Goal: Task Accomplishment & Management: Manage account settings

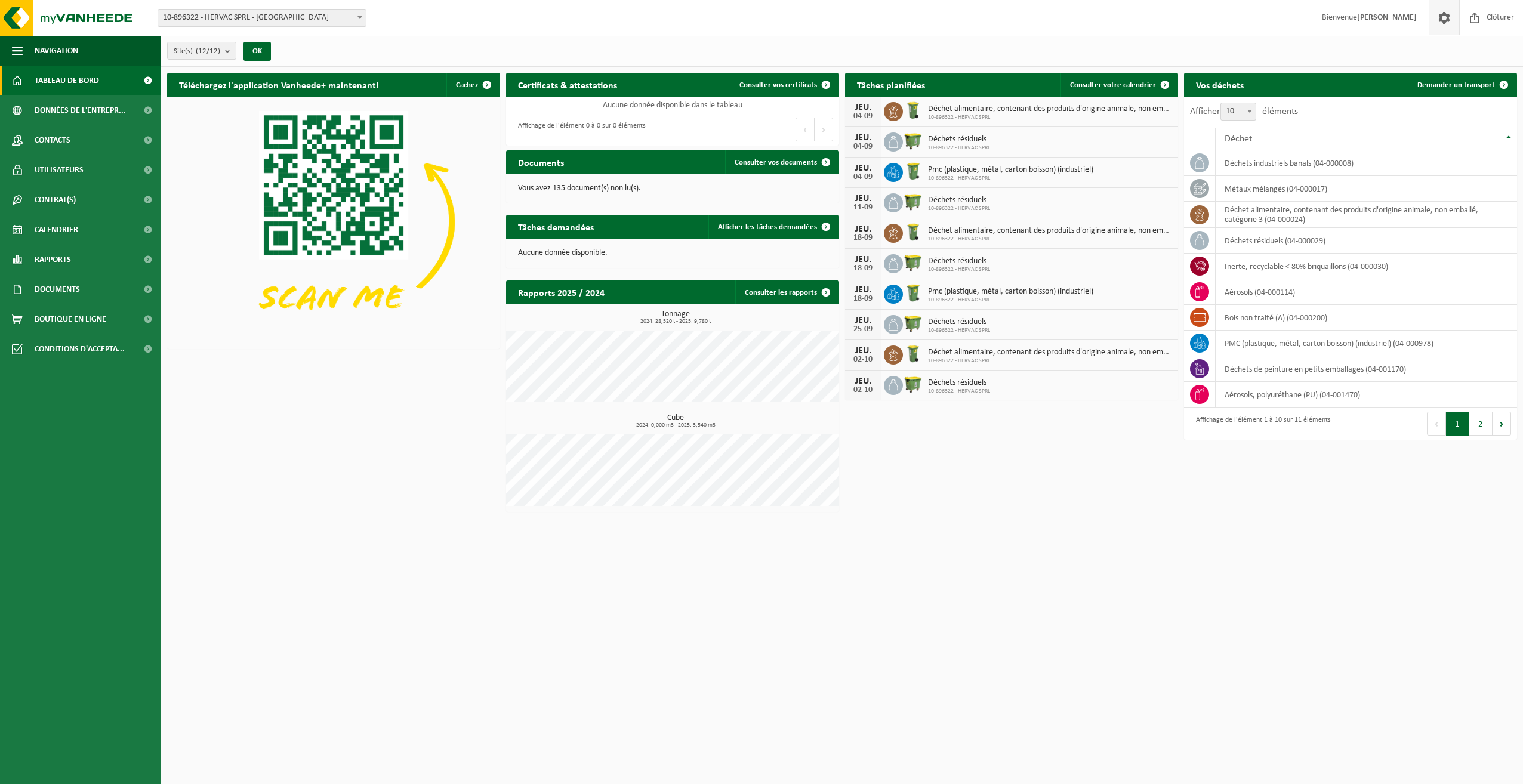
click at [1443, 15] on span at bounding box center [1445, 17] width 18 height 35
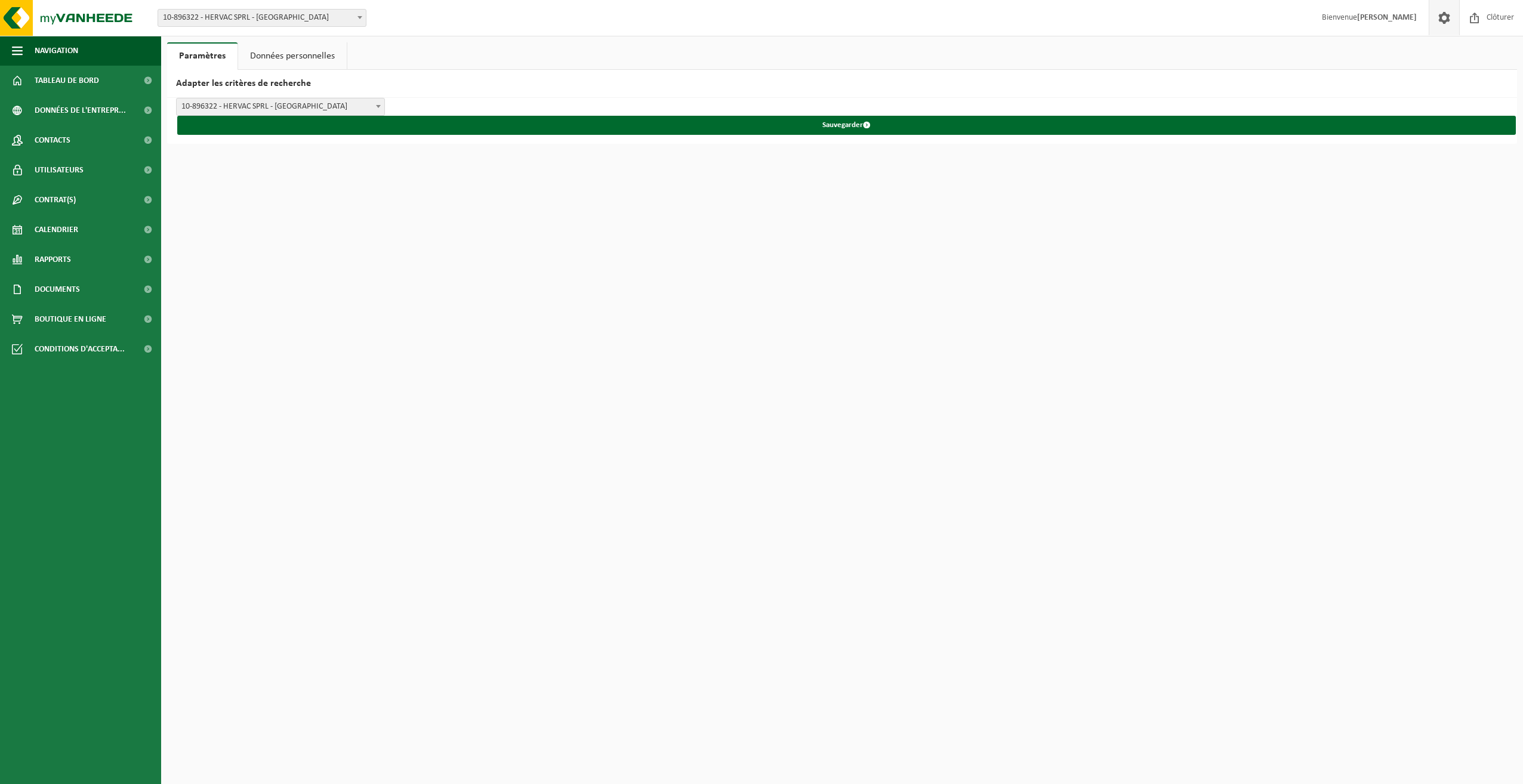
click at [313, 58] on link "Données personnelles" at bounding box center [293, 56] width 109 height 27
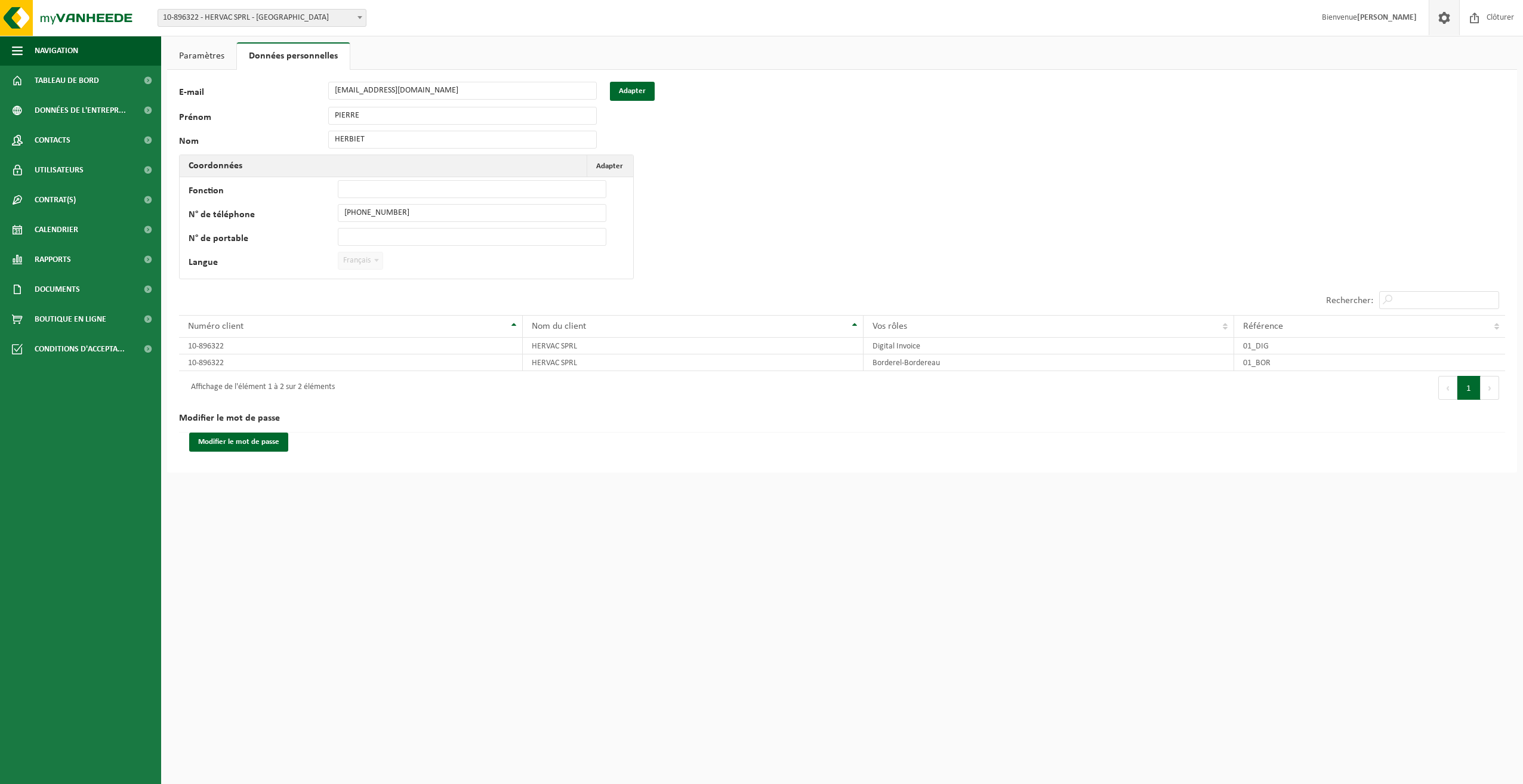
click at [201, 48] on link "Paramètres" at bounding box center [202, 56] width 69 height 27
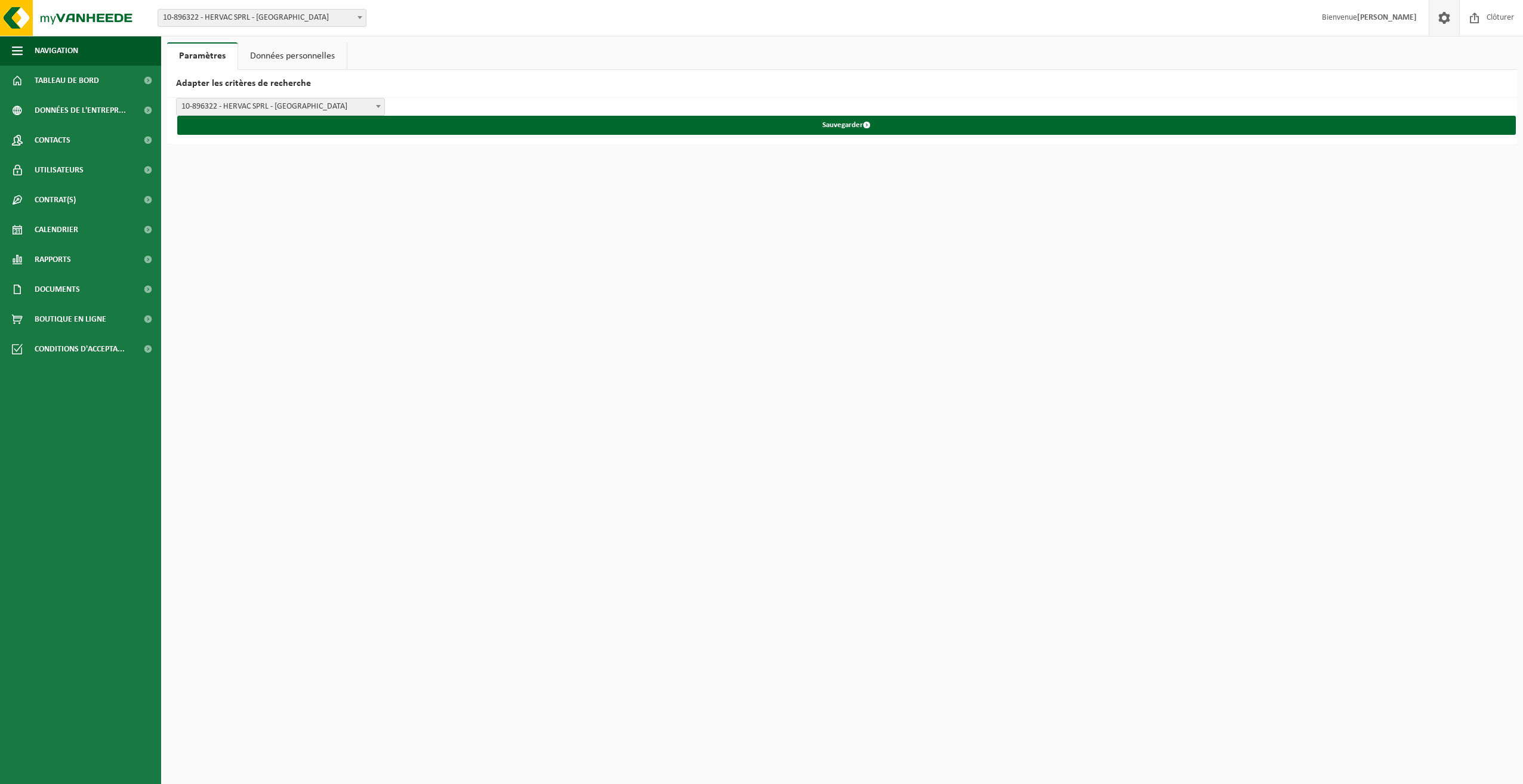
click at [255, 51] on link "Données personnelles" at bounding box center [293, 56] width 109 height 27
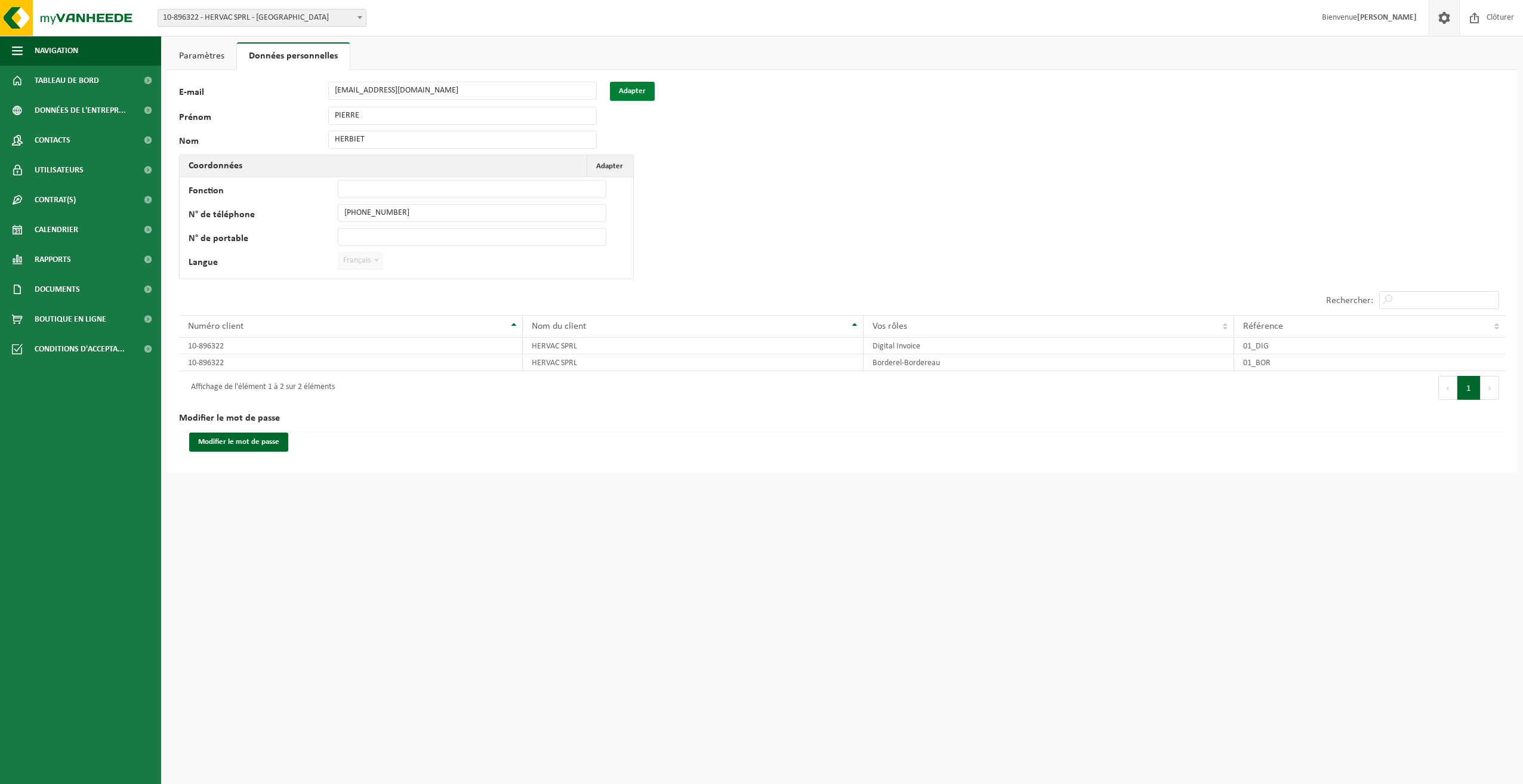
click at [632, 87] on button "Adapter" at bounding box center [632, 91] width 45 height 19
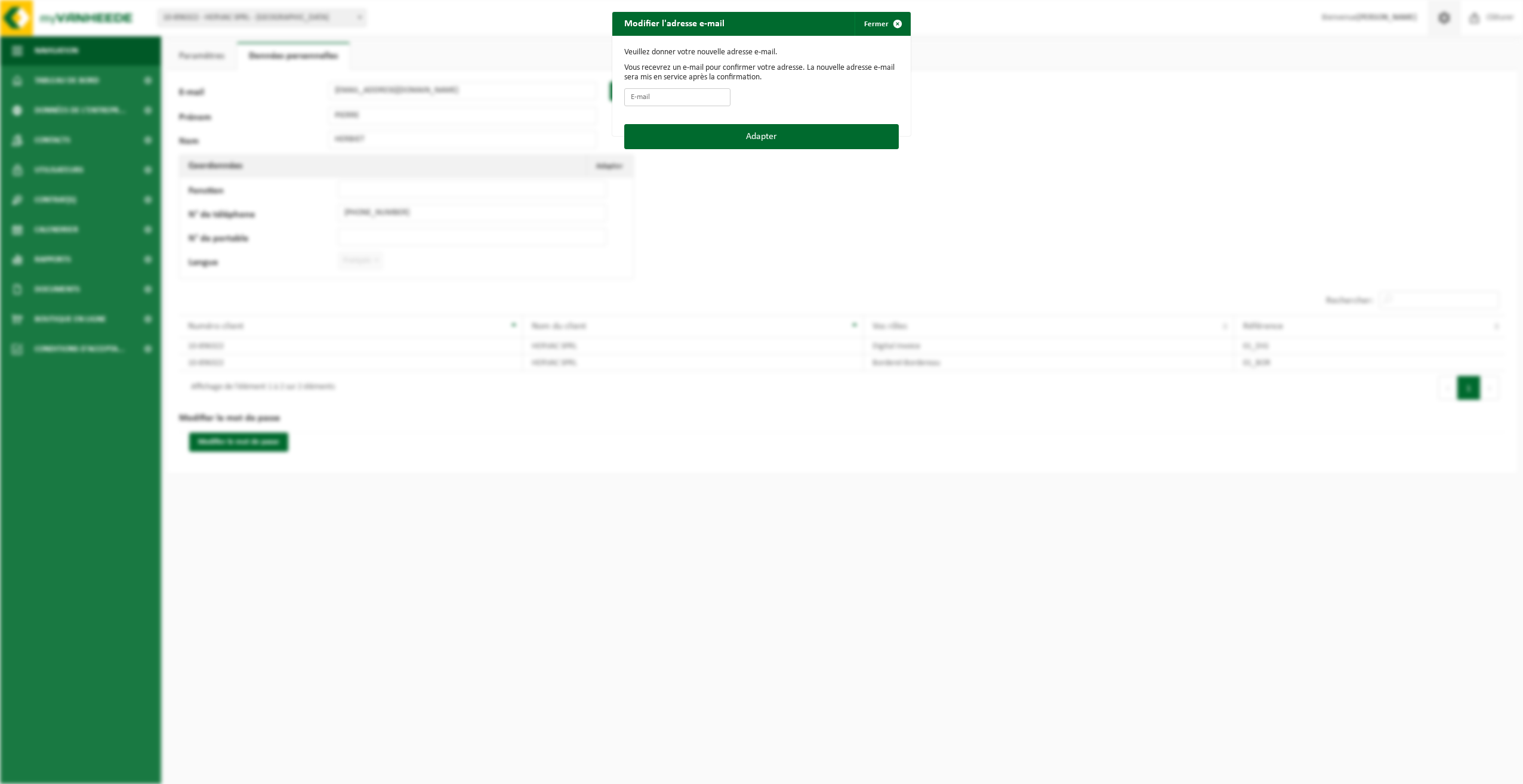
click at [665, 94] on input "E-mail" at bounding box center [677, 97] width 106 height 18
type input "melanie@hervac.be"
click at [757, 132] on button "Adapter" at bounding box center [762, 137] width 274 height 25
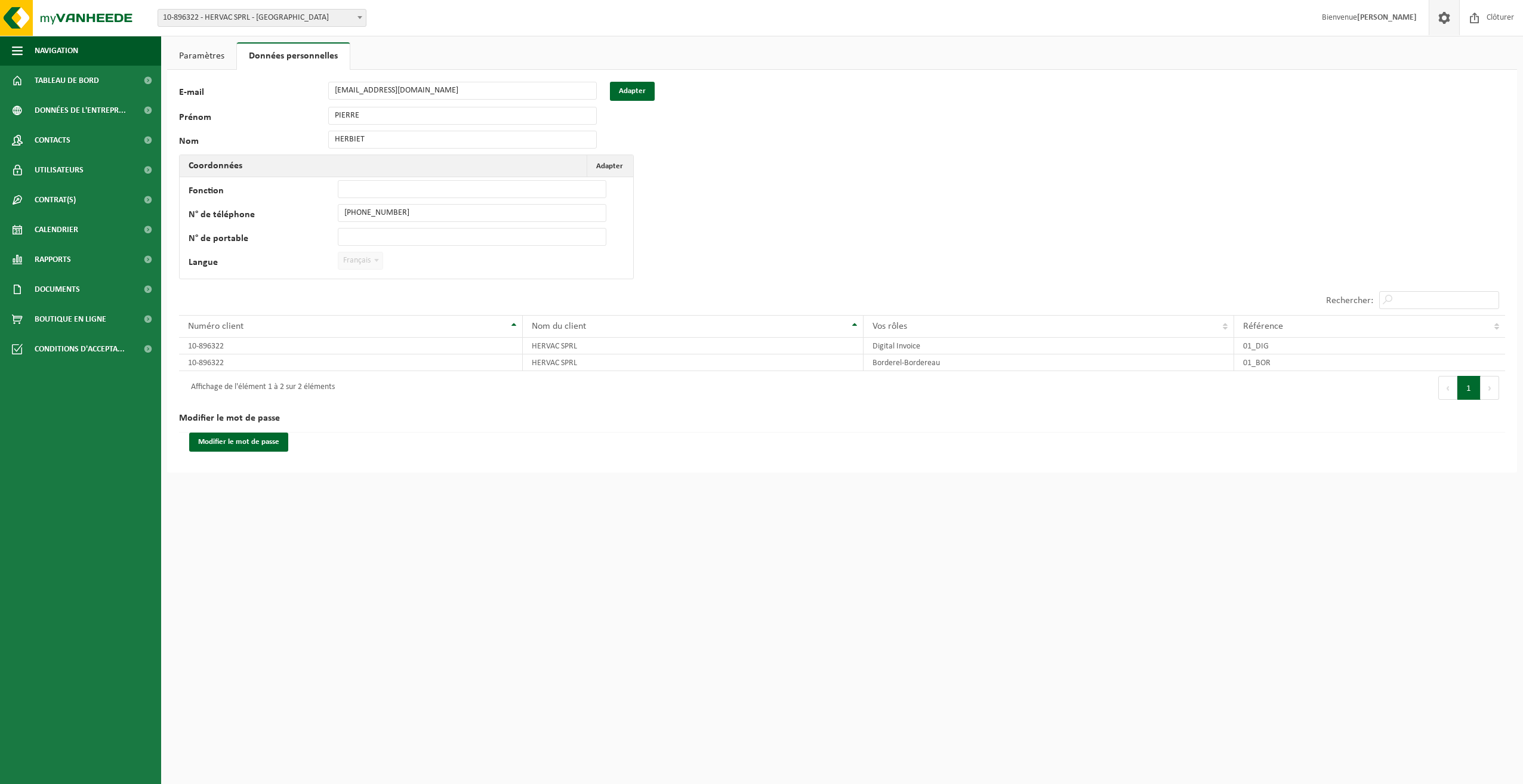
click at [735, 94] on div "118038 E-mail pierre@hervac.be Adapter Prénom PIERRE Nom HERBIET Coordonnées Ad…" at bounding box center [842, 271] width 1350 height 402
click at [600, 163] on span "Adapter" at bounding box center [610, 166] width 27 height 8
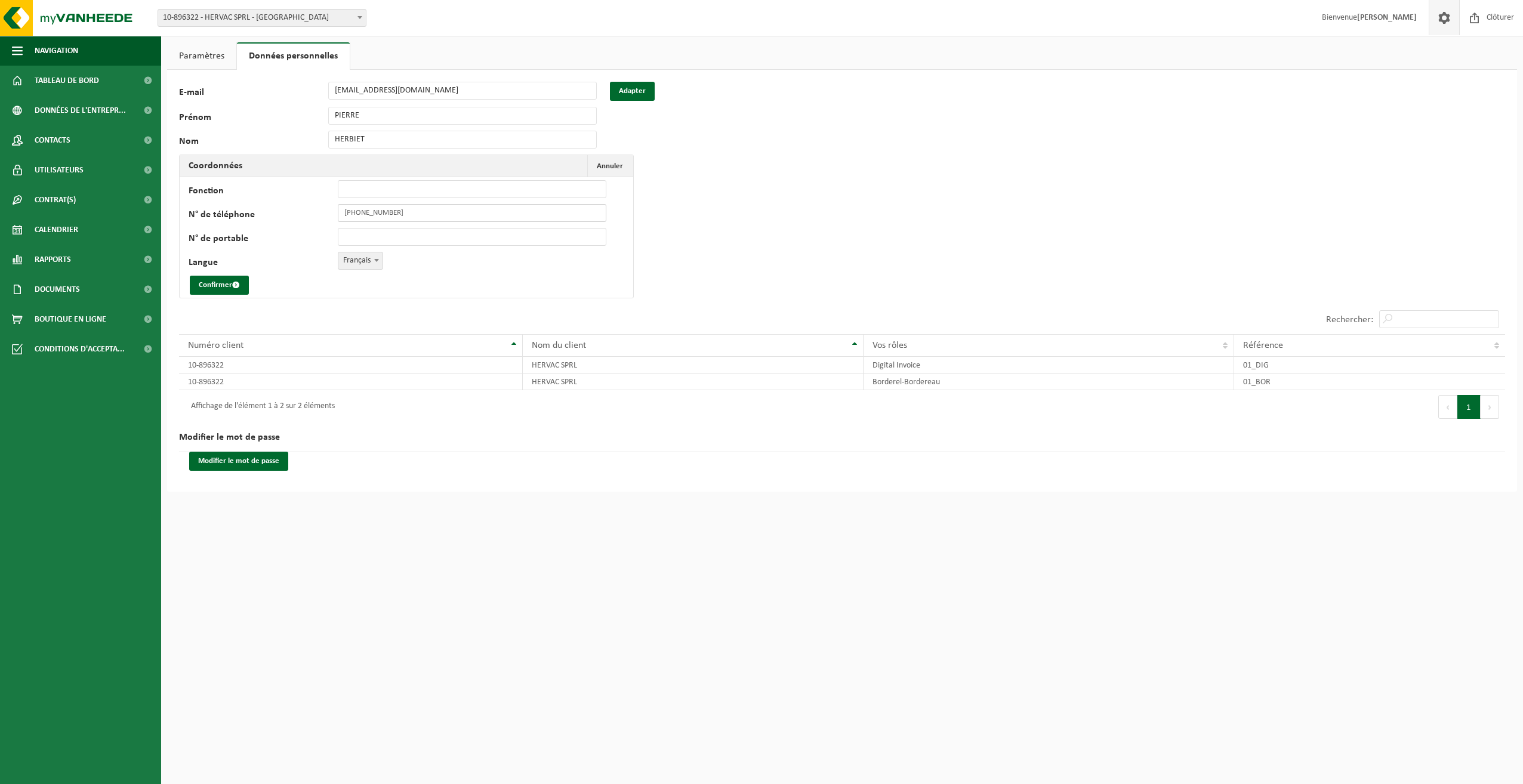
click at [427, 213] on input "+32 471 12 00 80" at bounding box center [473, 213] width 269 height 18
type input "+32 84 32 12 32"
click at [201, 284] on button "Confirmer" at bounding box center [219, 284] width 59 height 19
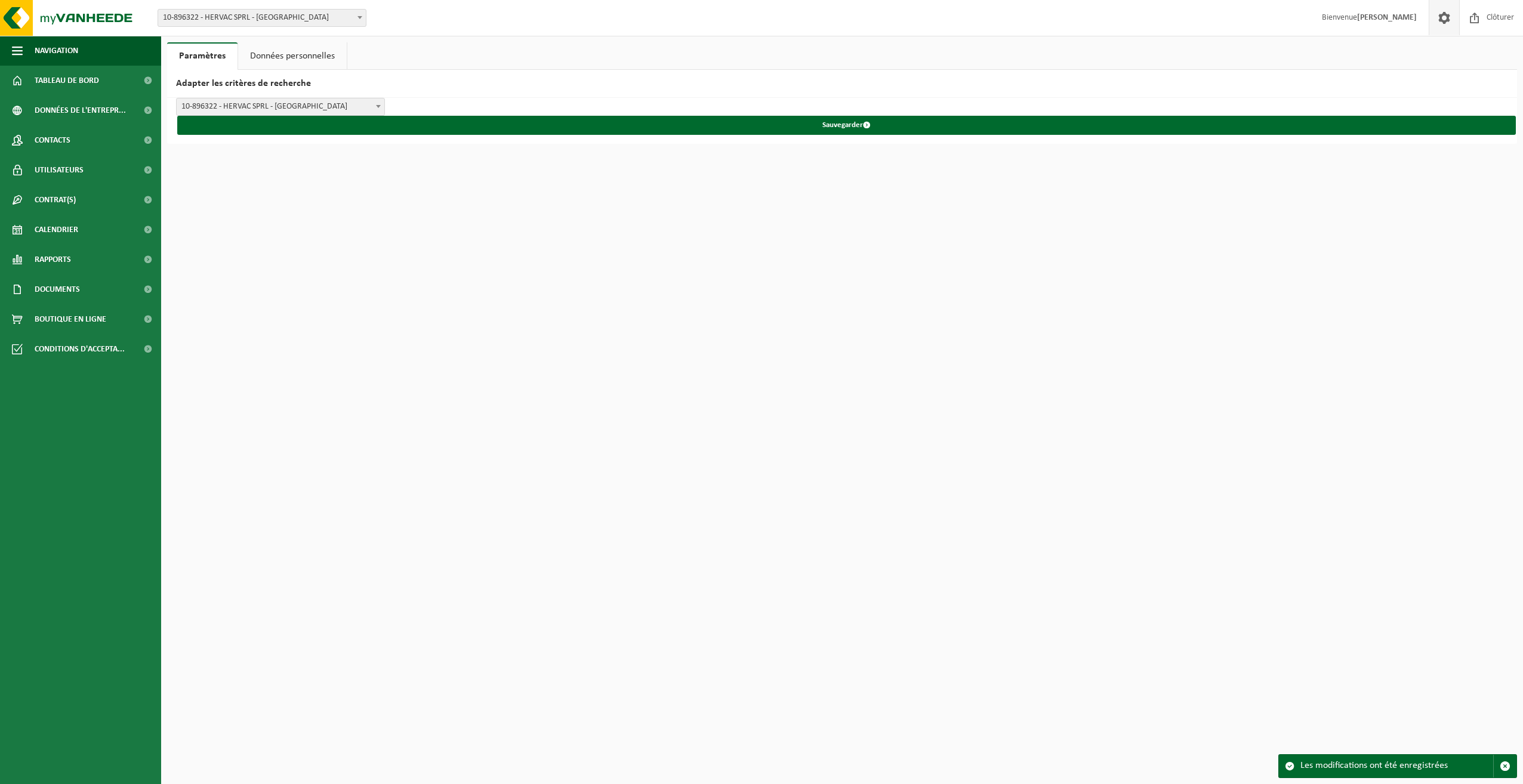
click at [328, 55] on link "Données personnelles" at bounding box center [293, 56] width 109 height 27
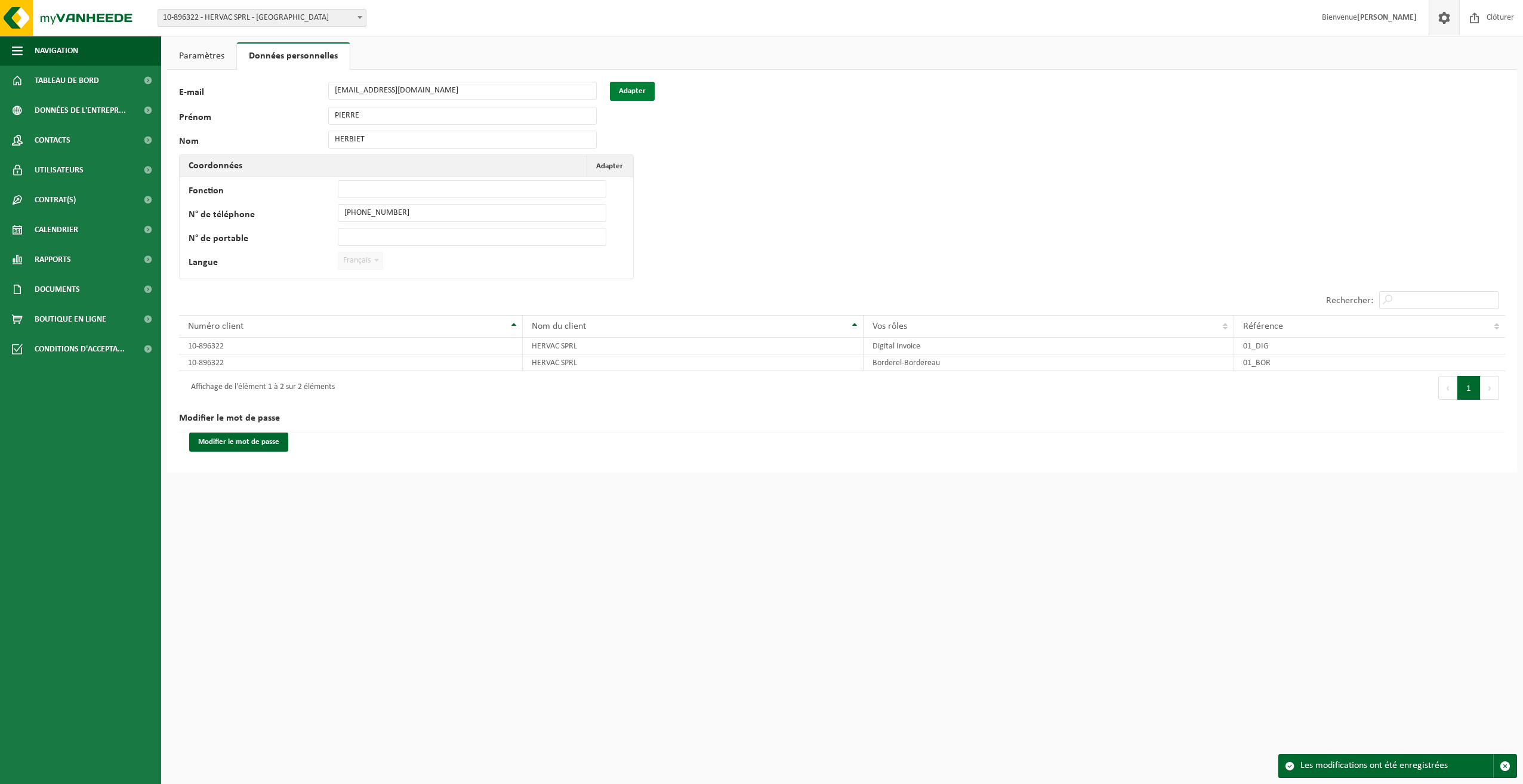
click at [631, 86] on button "Adapter" at bounding box center [632, 91] width 45 height 19
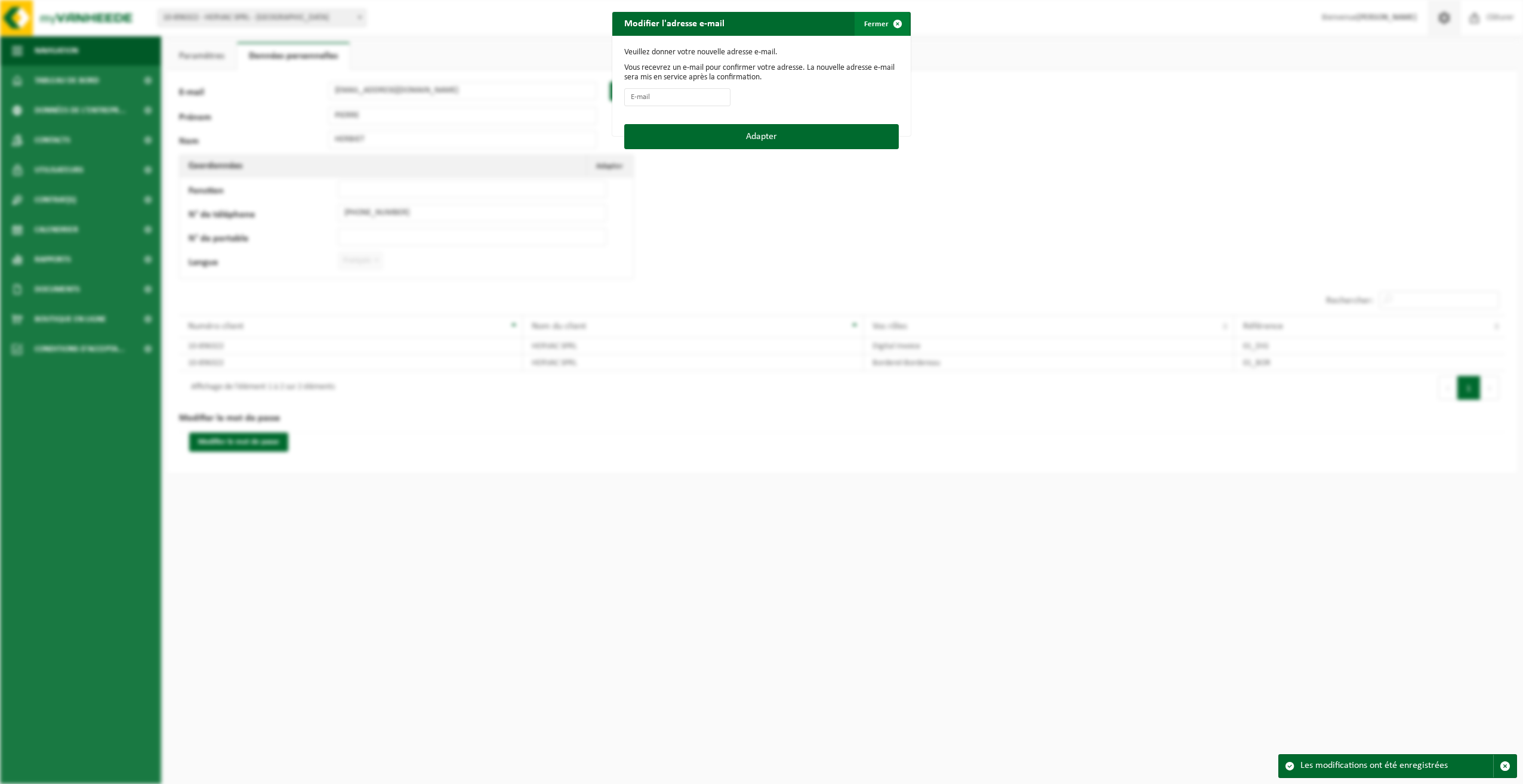
click at [886, 23] on span "button" at bounding box center [898, 24] width 24 height 24
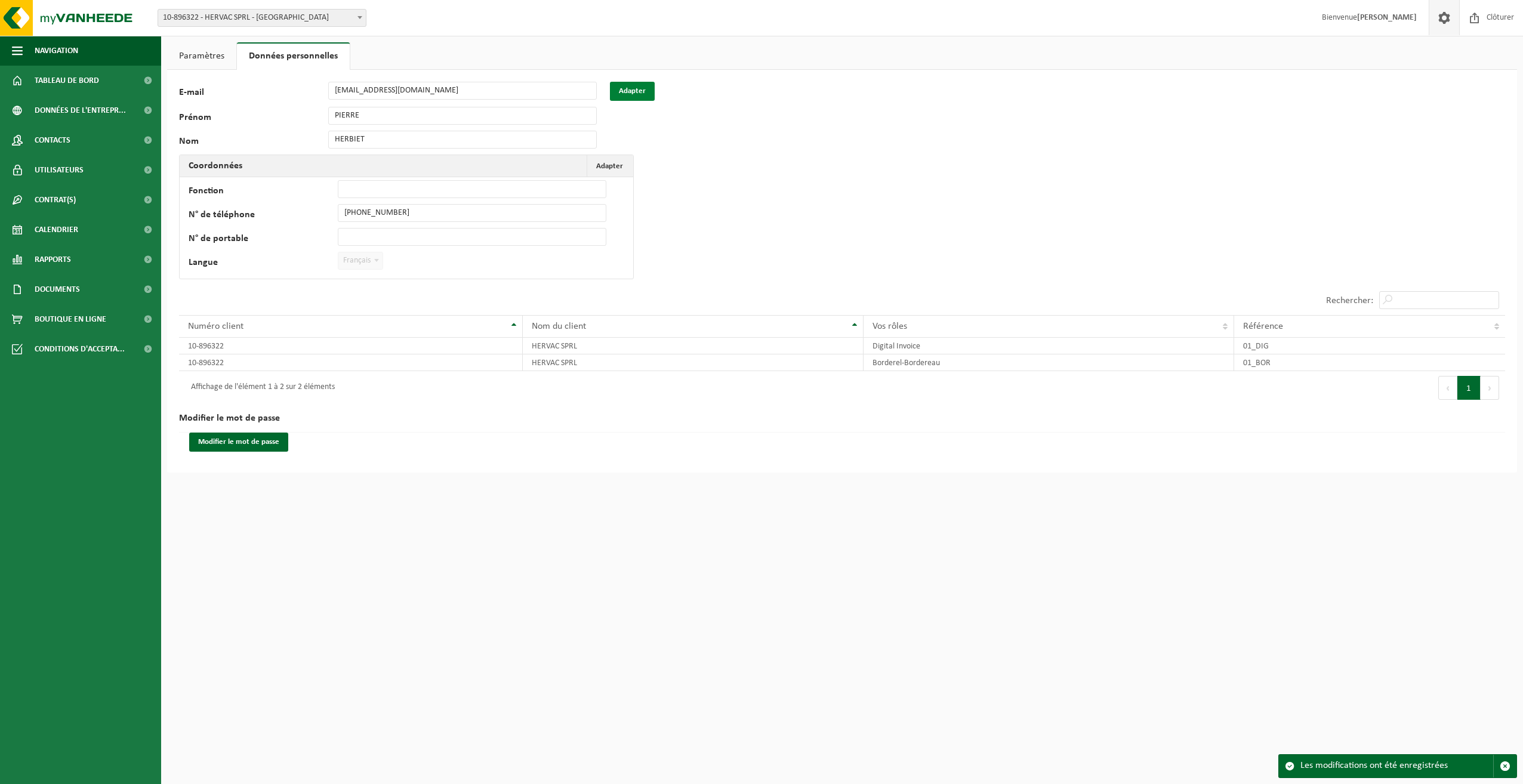
click at [631, 91] on button "Adapter" at bounding box center [632, 91] width 45 height 19
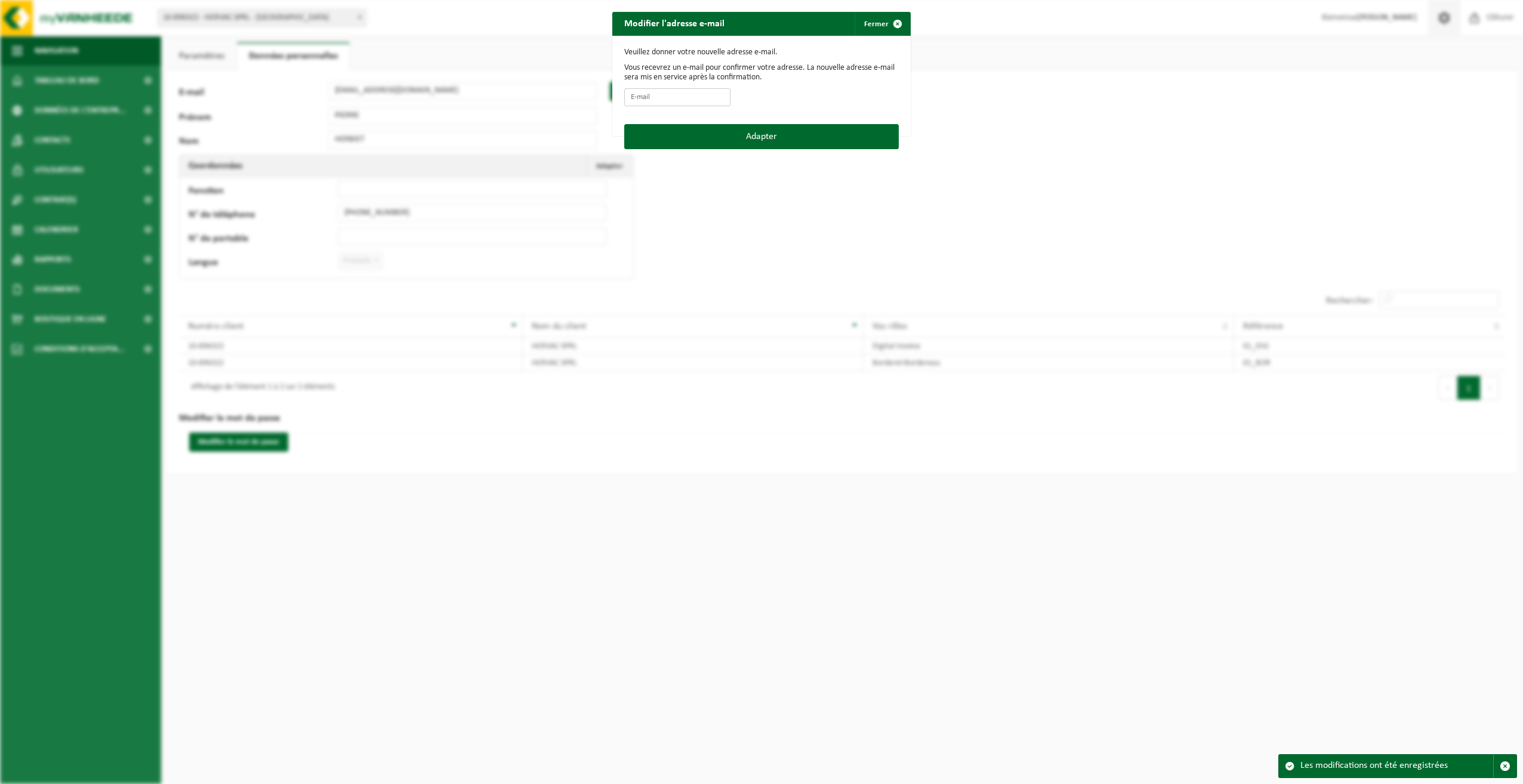
click at [650, 94] on input "E-mail" at bounding box center [677, 97] width 106 height 18
type input "melanie@hervac.be"
click at [786, 134] on button "Adapter" at bounding box center [762, 137] width 274 height 25
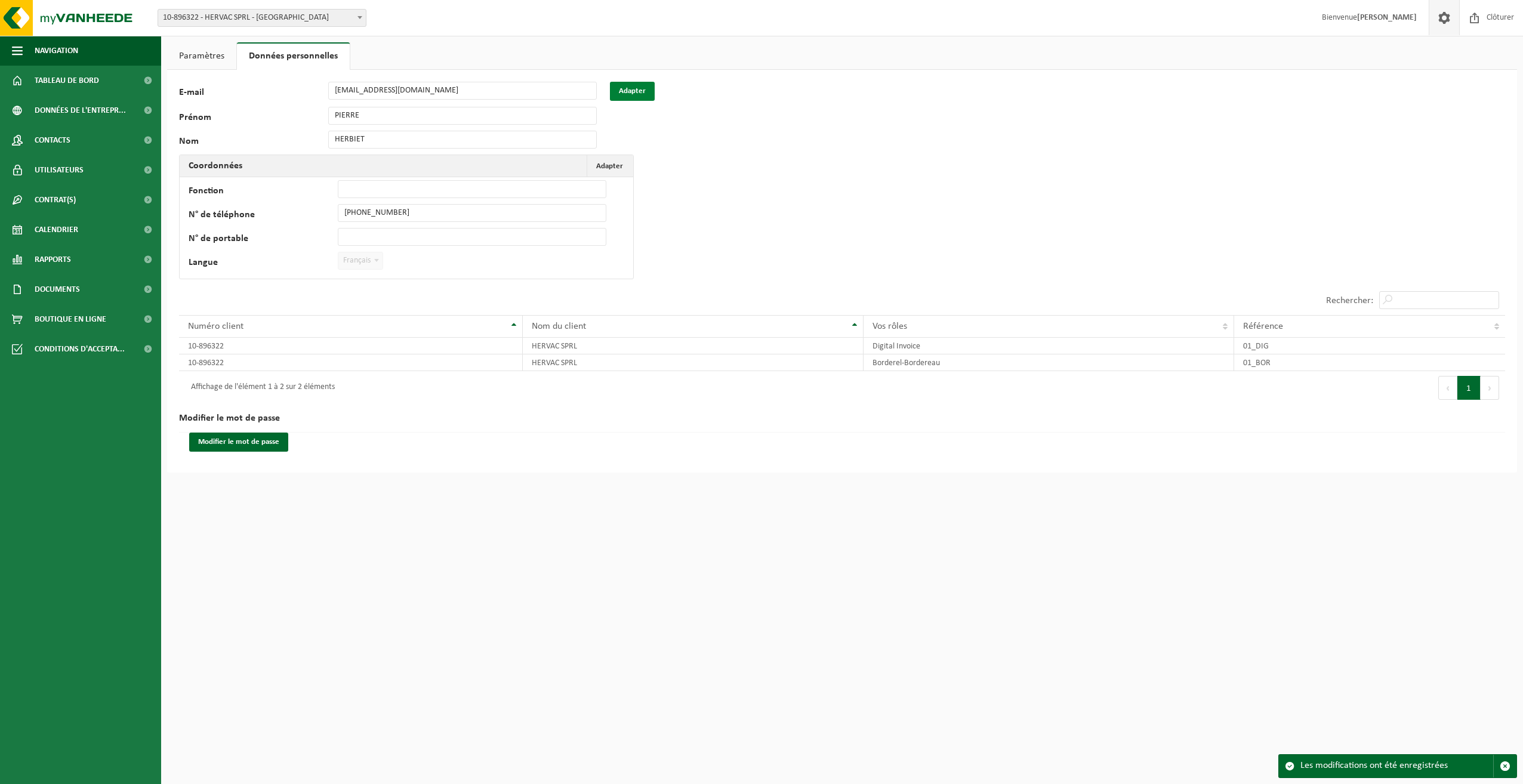
click at [624, 87] on button "Adapter" at bounding box center [632, 91] width 45 height 19
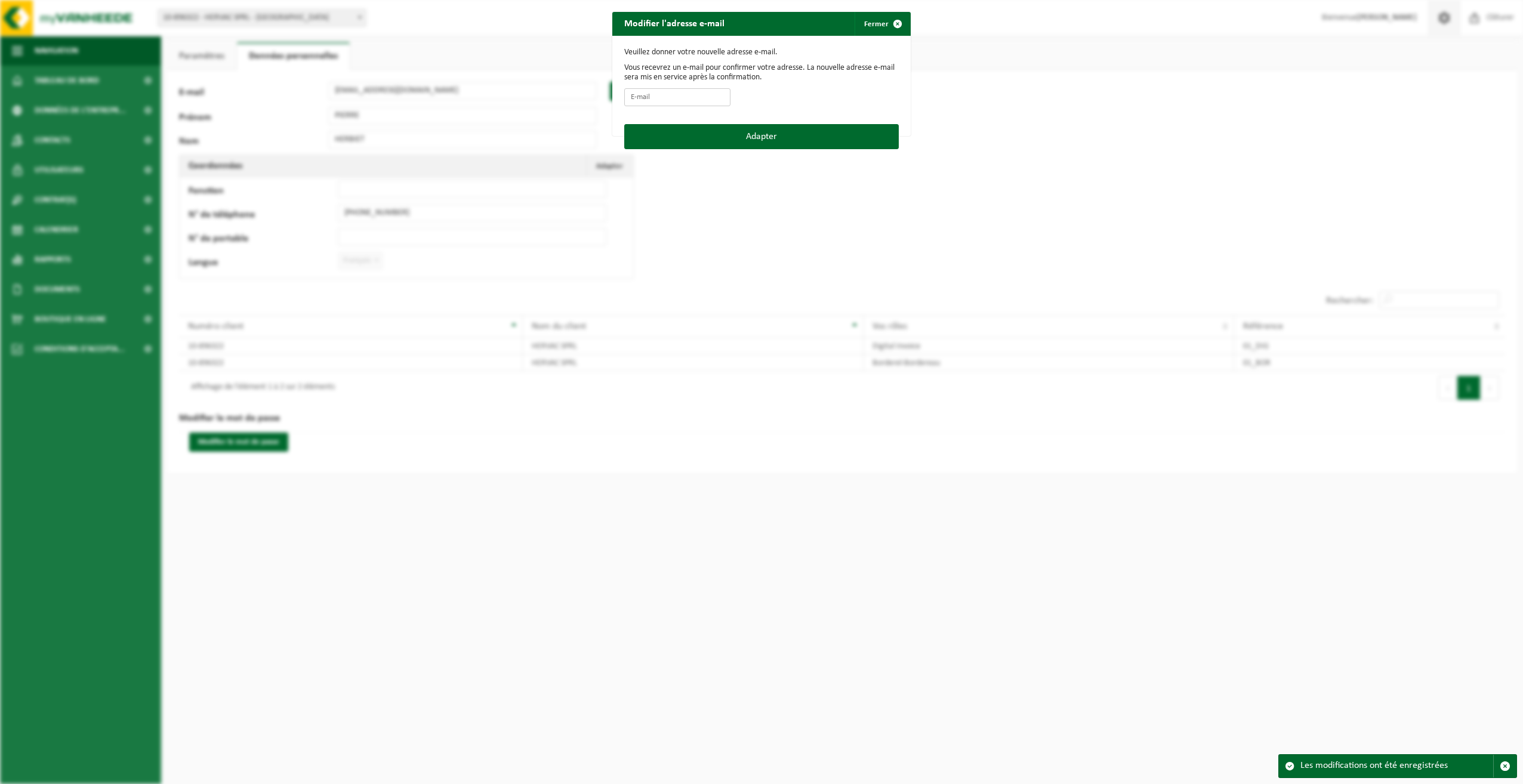
click at [638, 102] on input "E-mail" at bounding box center [677, 97] width 106 height 18
type input "melanie@hervac.be"
click at [661, 138] on button "Adapter" at bounding box center [762, 137] width 274 height 25
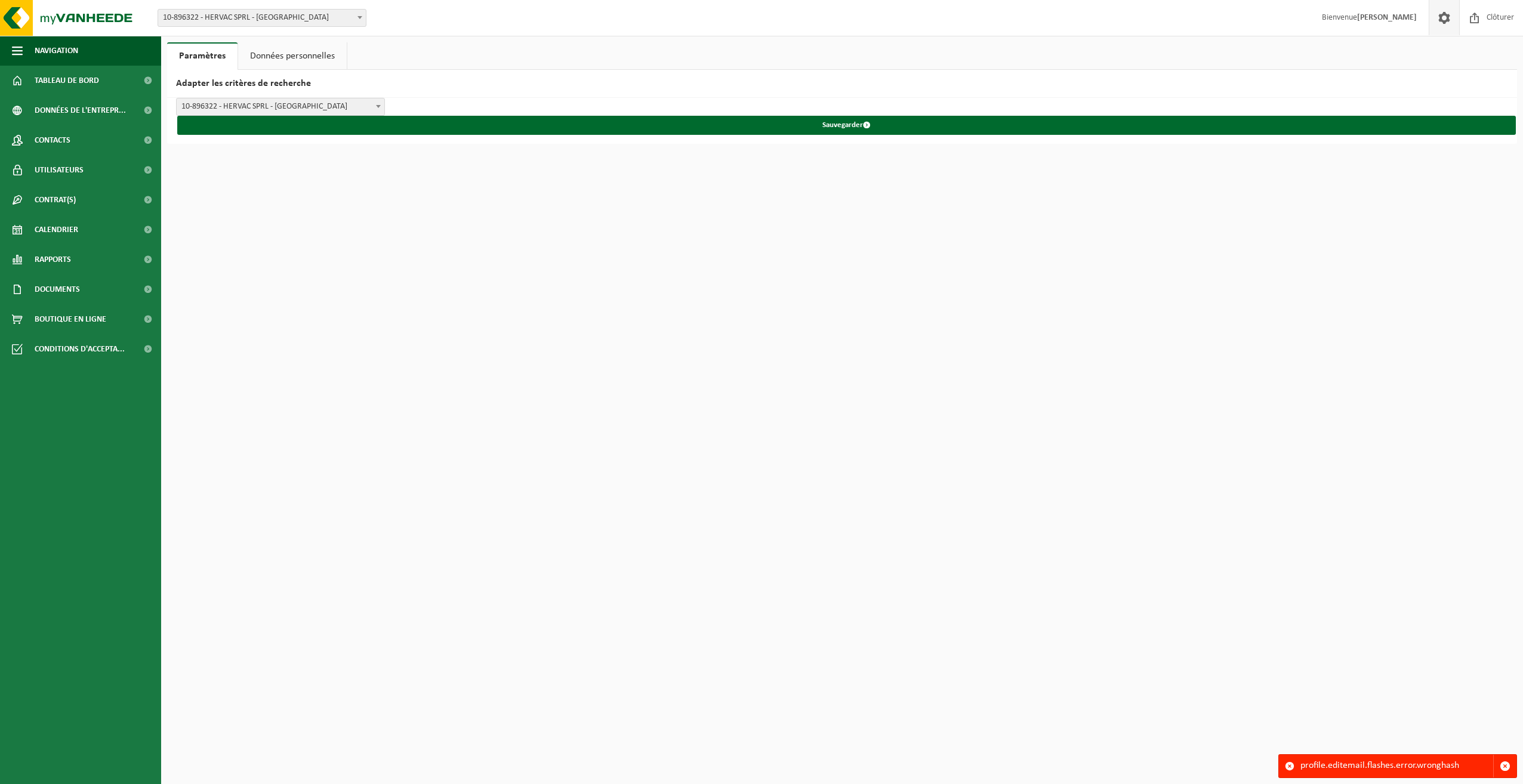
click at [299, 45] on link "Données personnelles" at bounding box center [293, 56] width 109 height 27
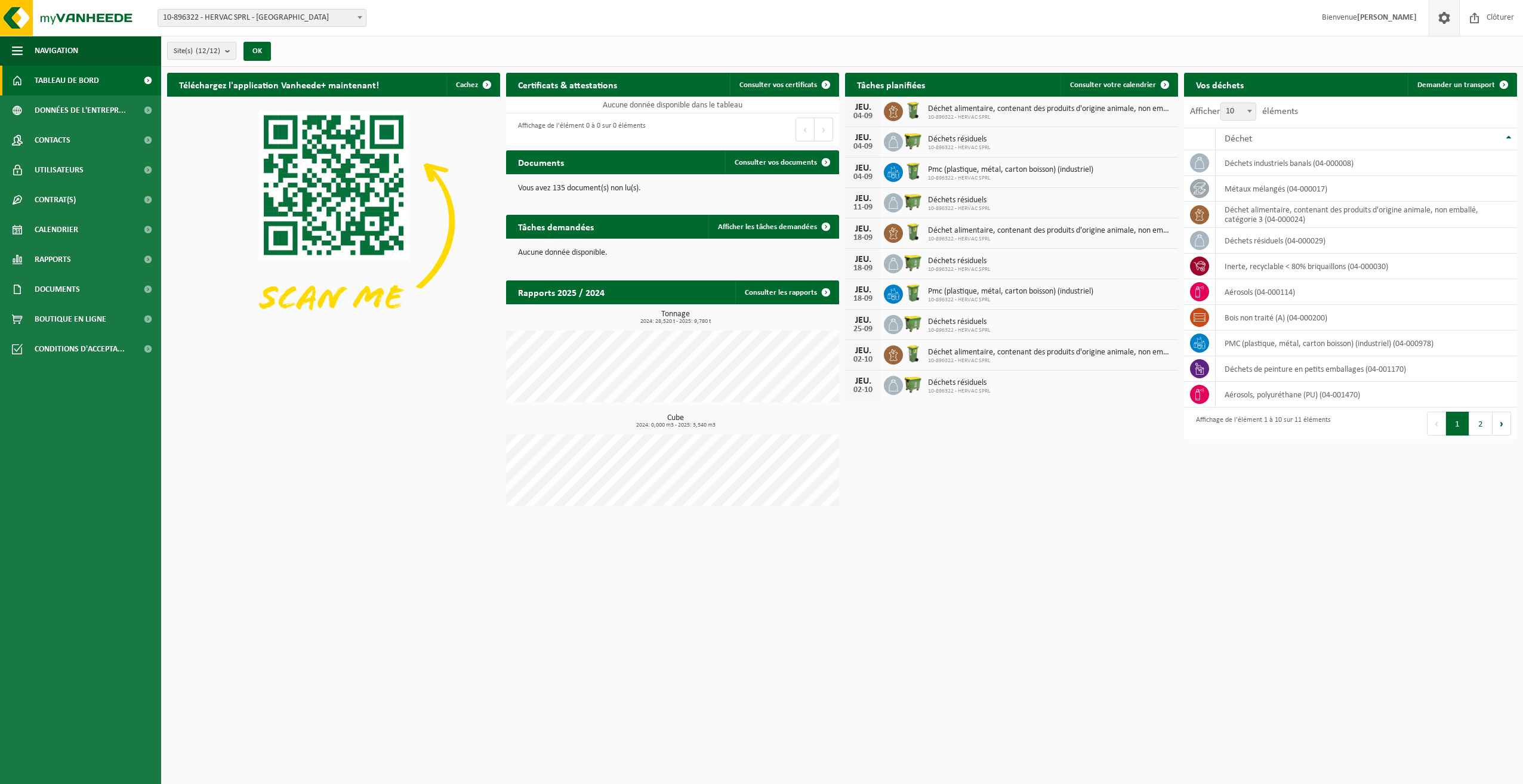
click at [1448, 15] on span at bounding box center [1445, 17] width 18 height 35
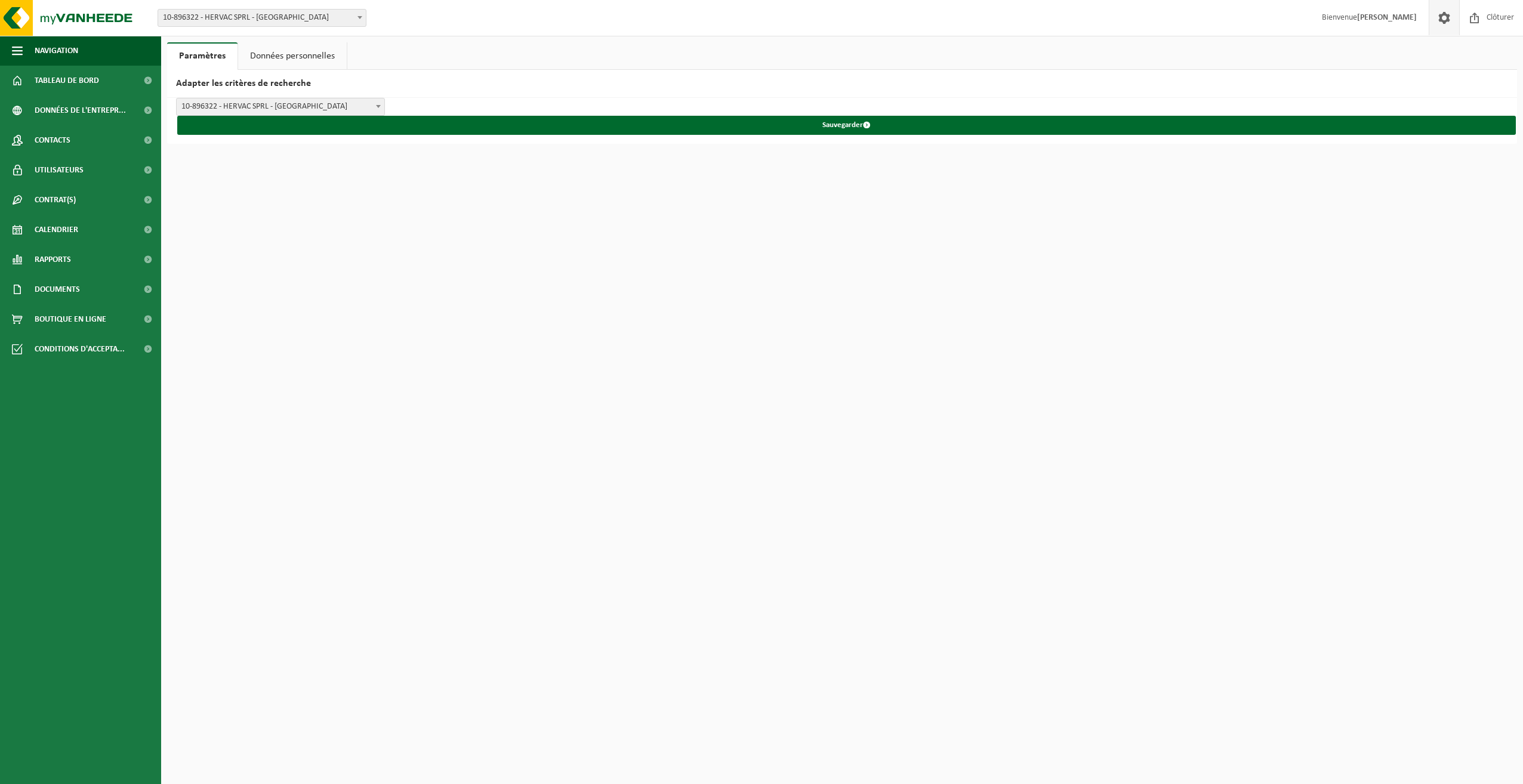
click at [287, 53] on link "Données personnelles" at bounding box center [293, 56] width 109 height 27
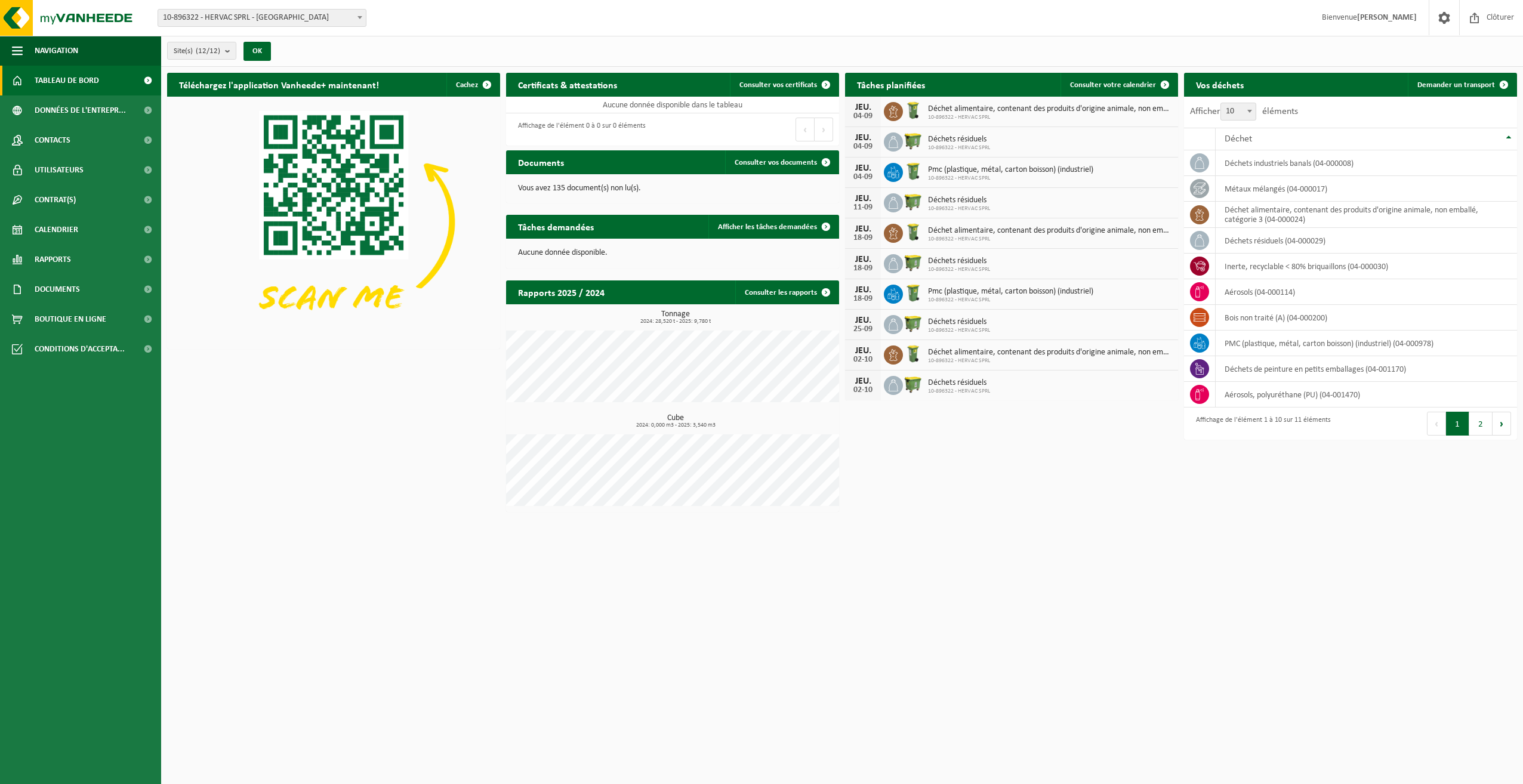
click at [361, 16] on b at bounding box center [359, 17] width 5 height 3
click at [773, 162] on span "Consulter vos documents" at bounding box center [776, 163] width 83 height 8
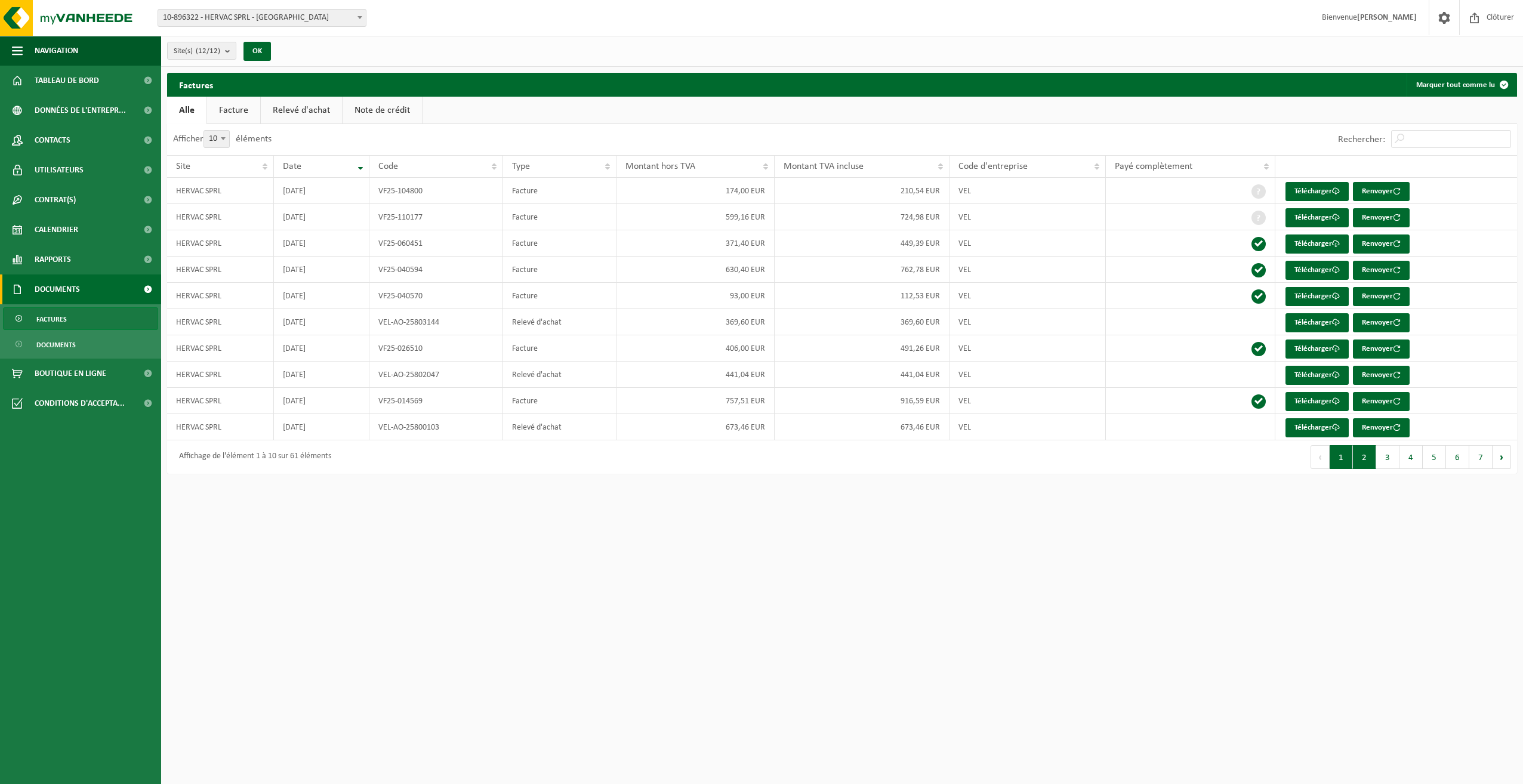
click at [1370, 463] on button "2" at bounding box center [1365, 457] width 24 height 24
click at [1386, 460] on button "3" at bounding box center [1389, 457] width 24 height 24
click at [1404, 460] on button "4" at bounding box center [1411, 457] width 24 height 24
click at [1439, 462] on button "5" at bounding box center [1435, 457] width 24 height 24
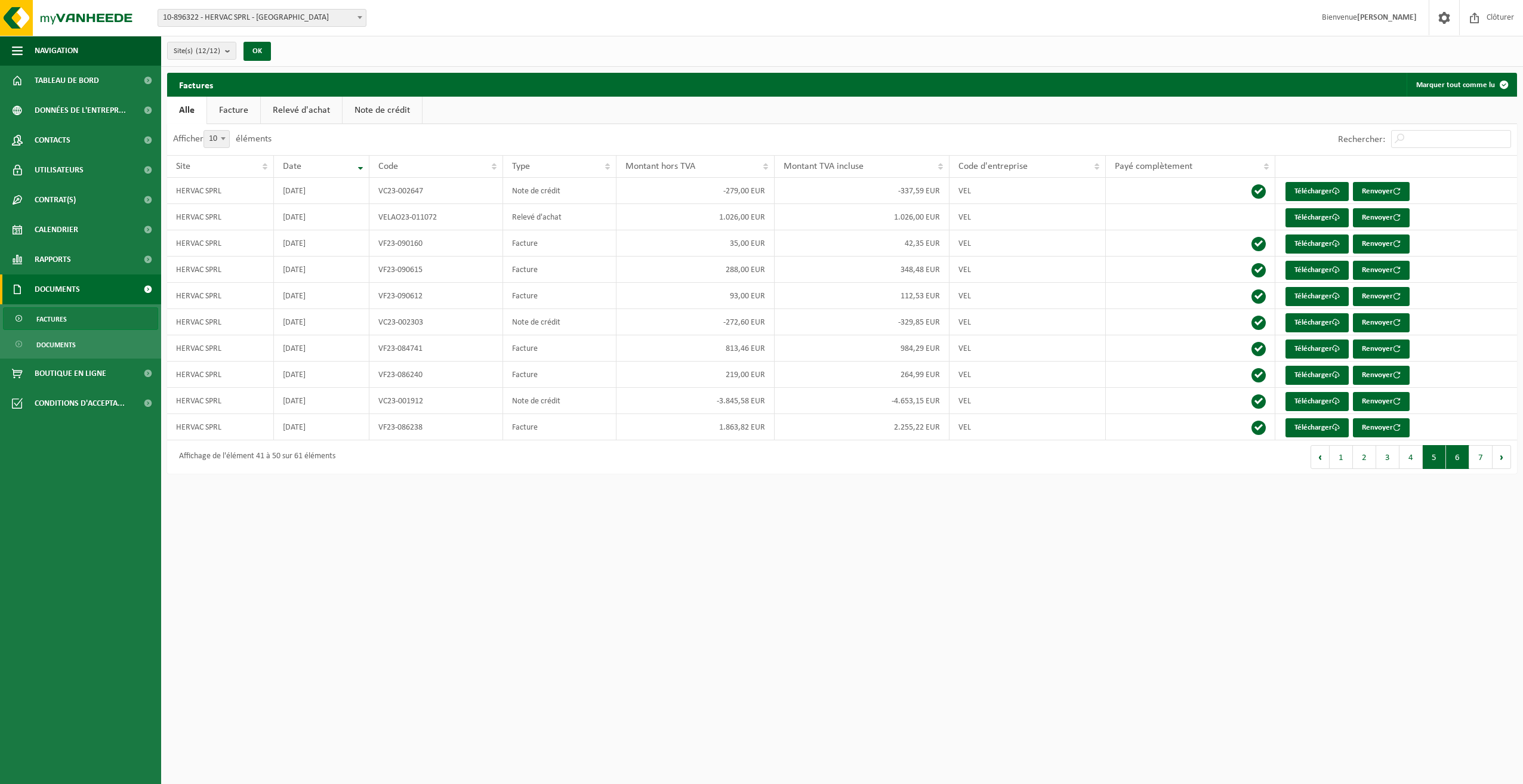
click at [1455, 462] on button "6" at bounding box center [1458, 457] width 24 height 24
click at [1442, 461] on button "5" at bounding box center [1435, 457] width 24 height 24
click at [1343, 461] on button "1" at bounding box center [1342, 457] width 24 height 24
click at [1364, 463] on button "2" at bounding box center [1365, 457] width 24 height 24
click at [114, 287] on link "Documents" at bounding box center [80, 289] width 161 height 30
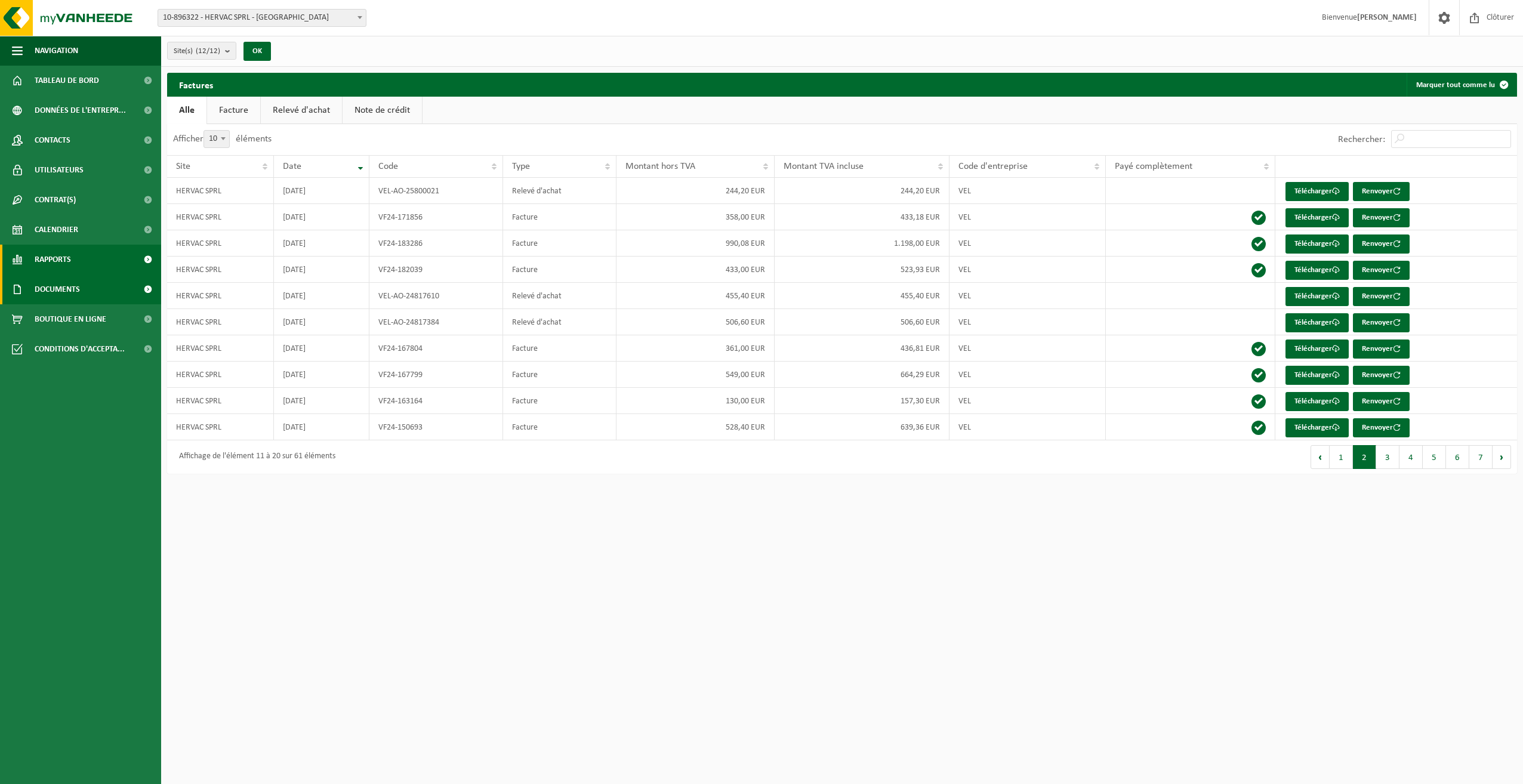
click at [122, 258] on link "Rapports" at bounding box center [80, 259] width 161 height 30
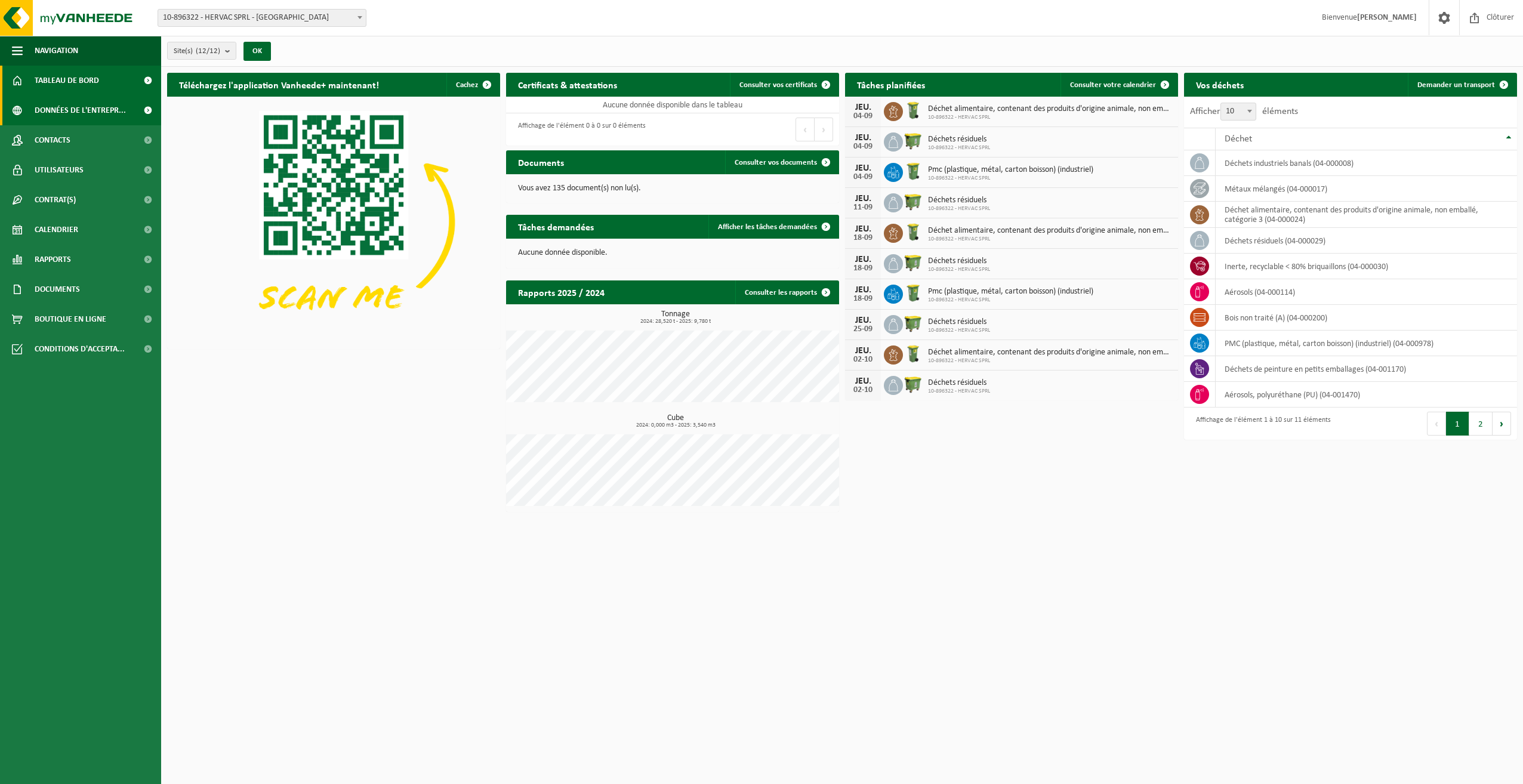
click at [147, 113] on span at bounding box center [148, 110] width 27 height 30
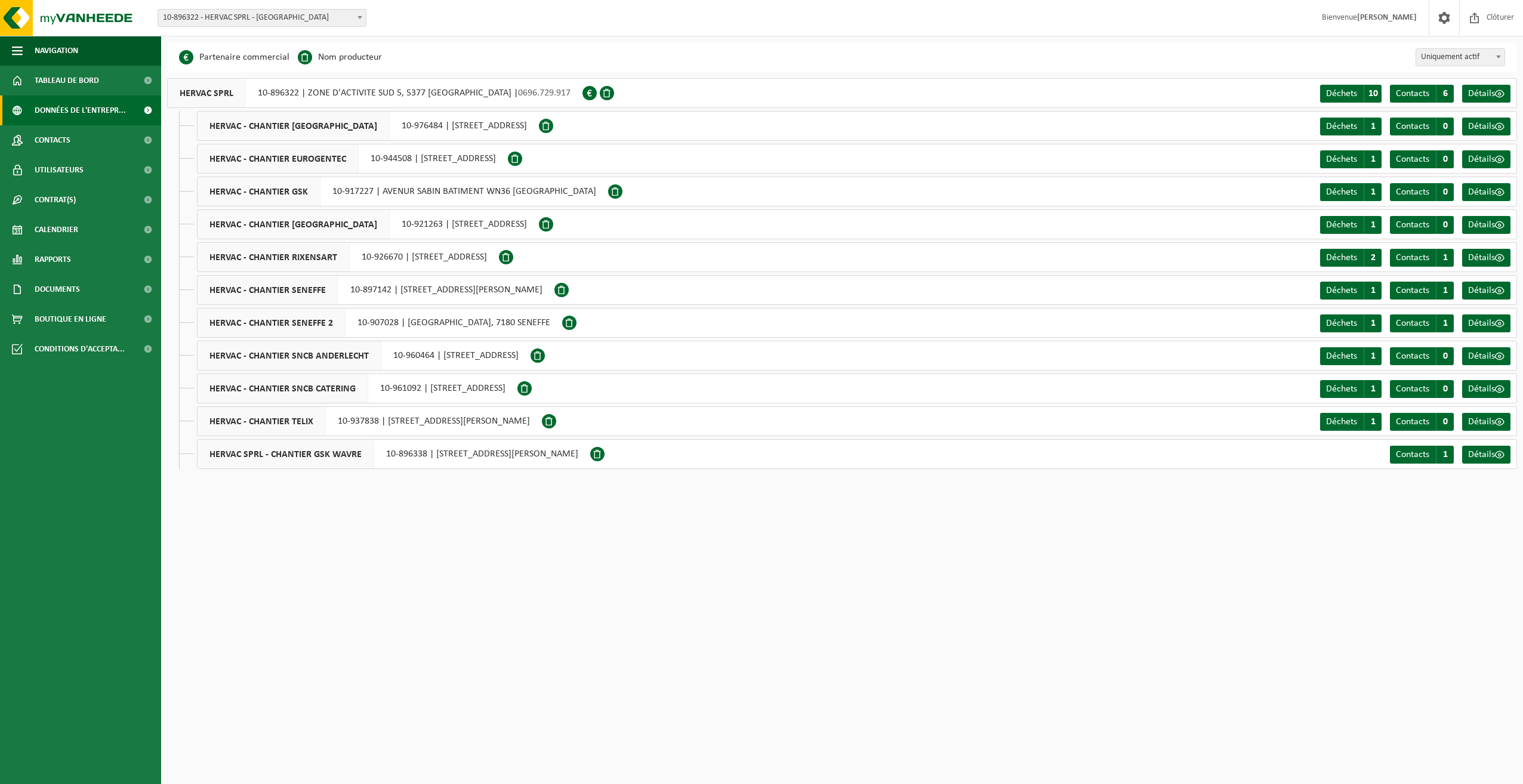
click at [147, 107] on span at bounding box center [148, 110] width 27 height 30
click at [114, 166] on link "Utilisateurs" at bounding box center [80, 170] width 161 height 30
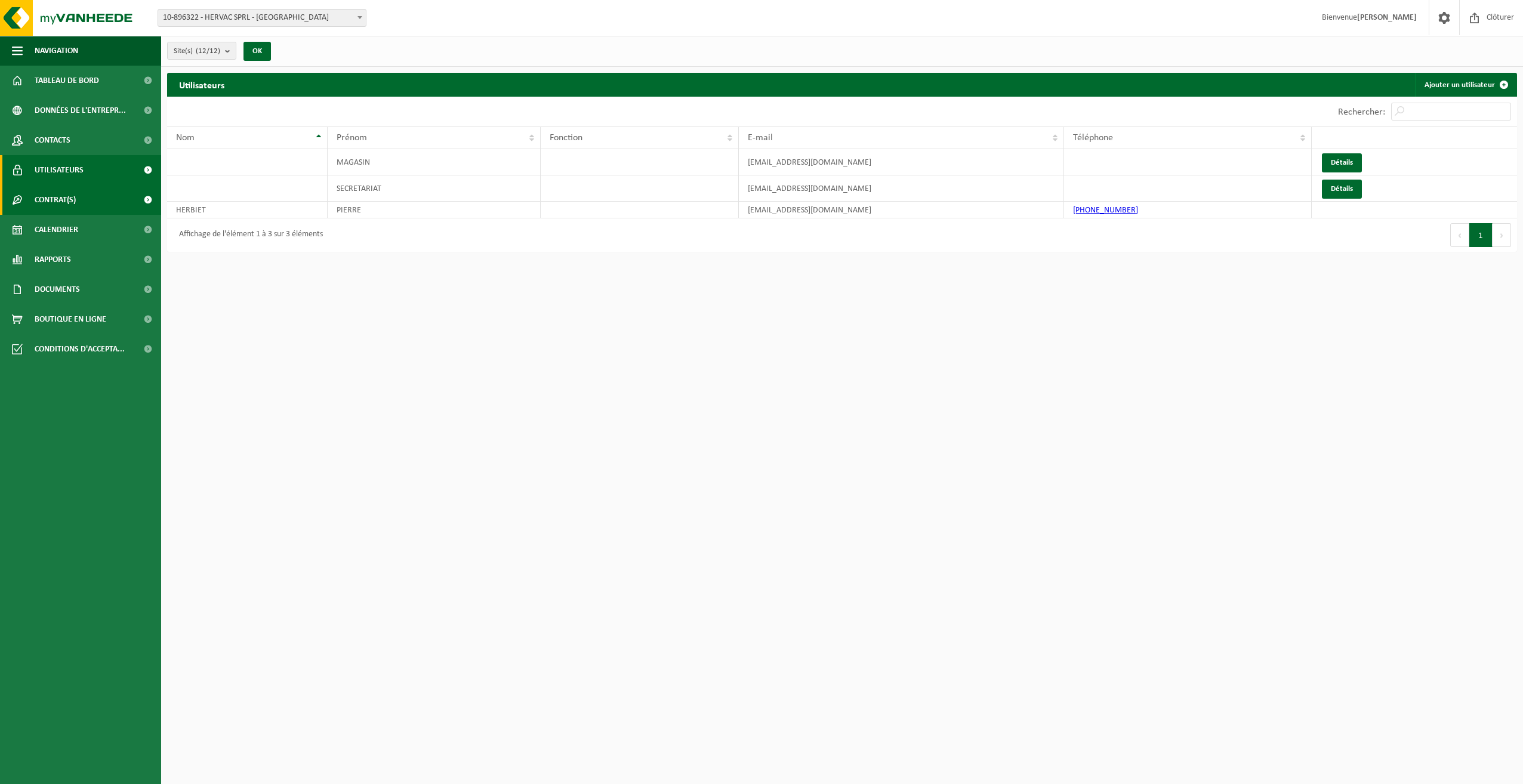
click at [119, 197] on link "Contrat(s)" at bounding box center [80, 200] width 161 height 30
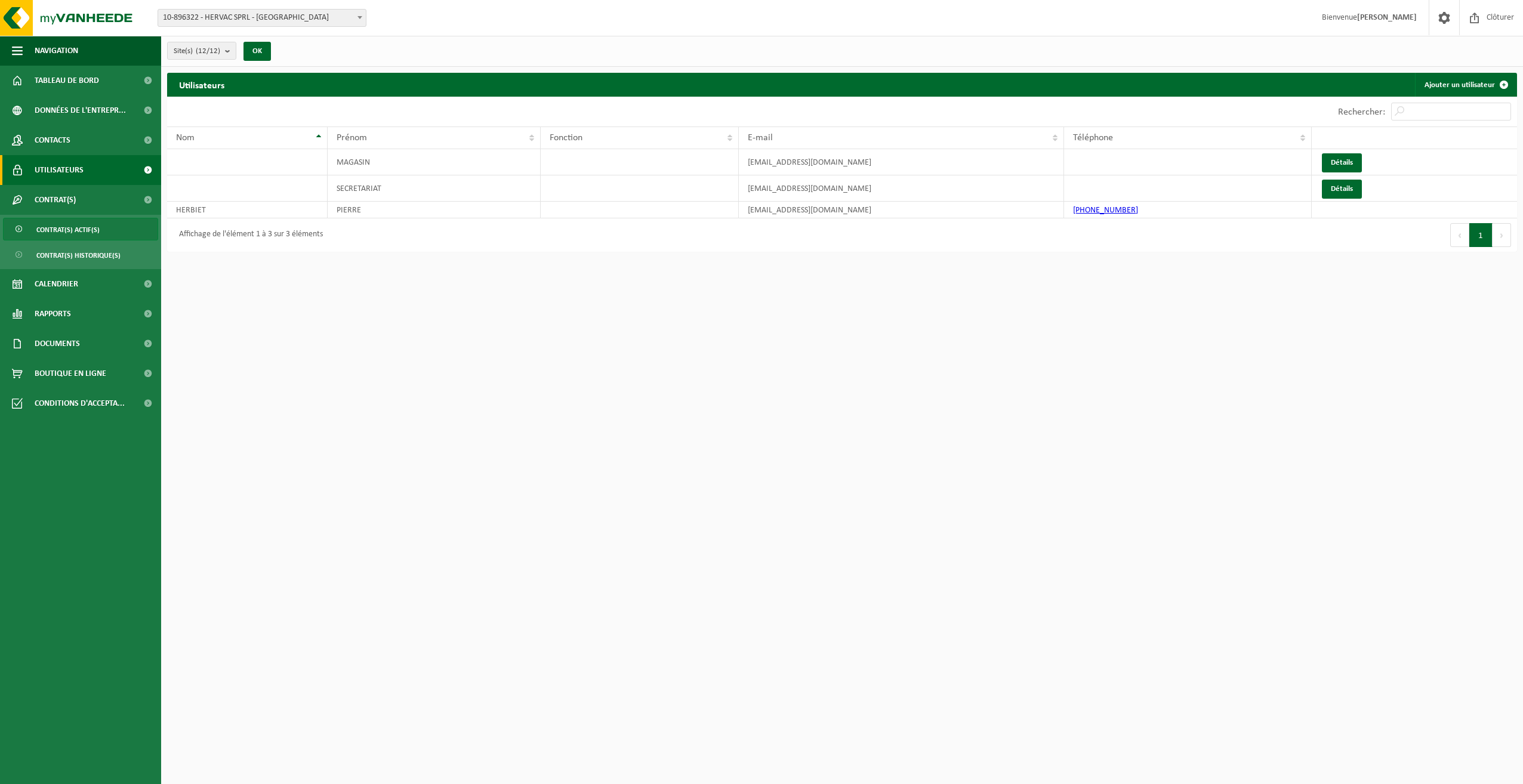
click at [111, 233] on link "Contrat(s) actif(s)" at bounding box center [80, 229] width 155 height 23
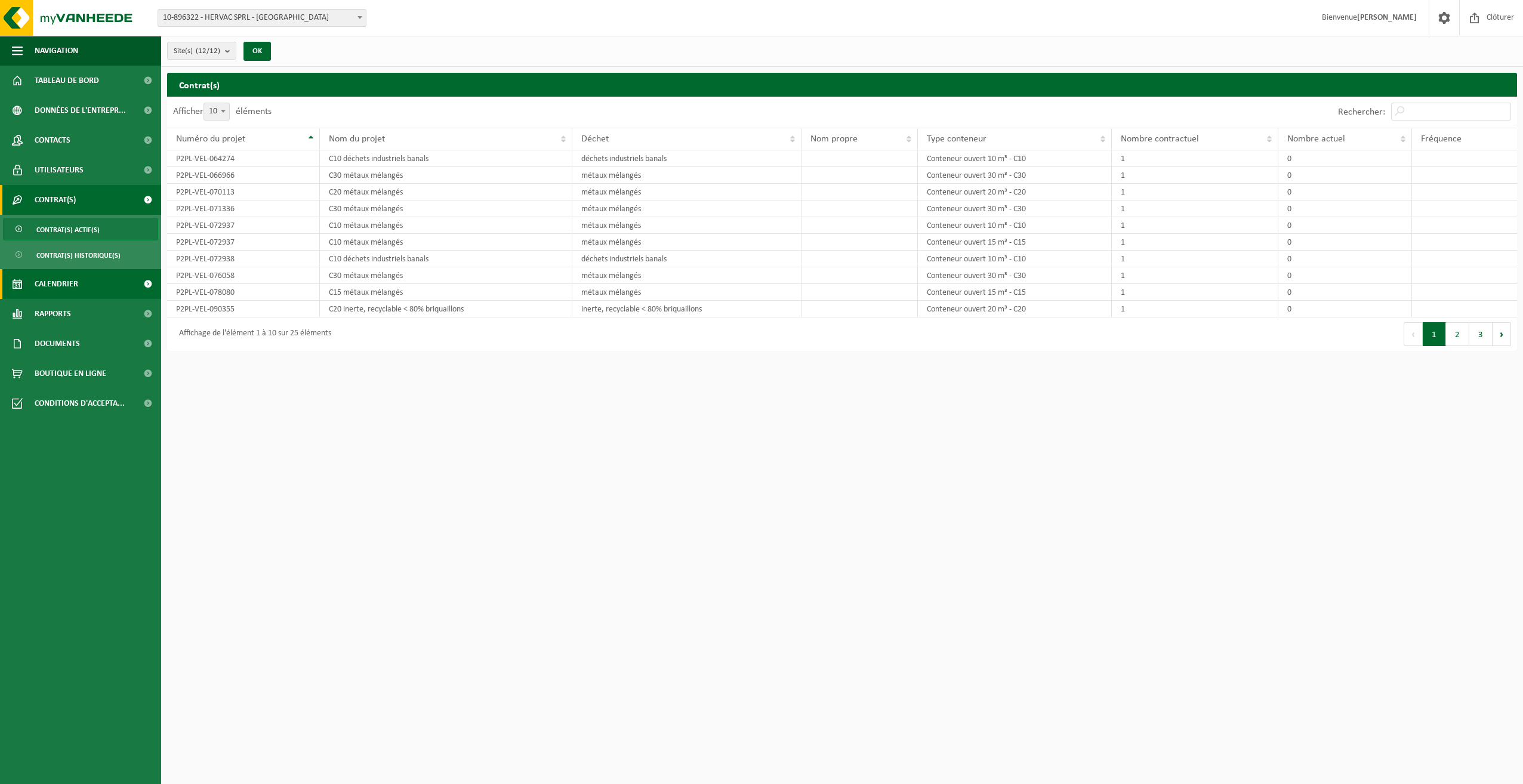
click at [99, 273] on link "Calendrier" at bounding box center [80, 283] width 161 height 30
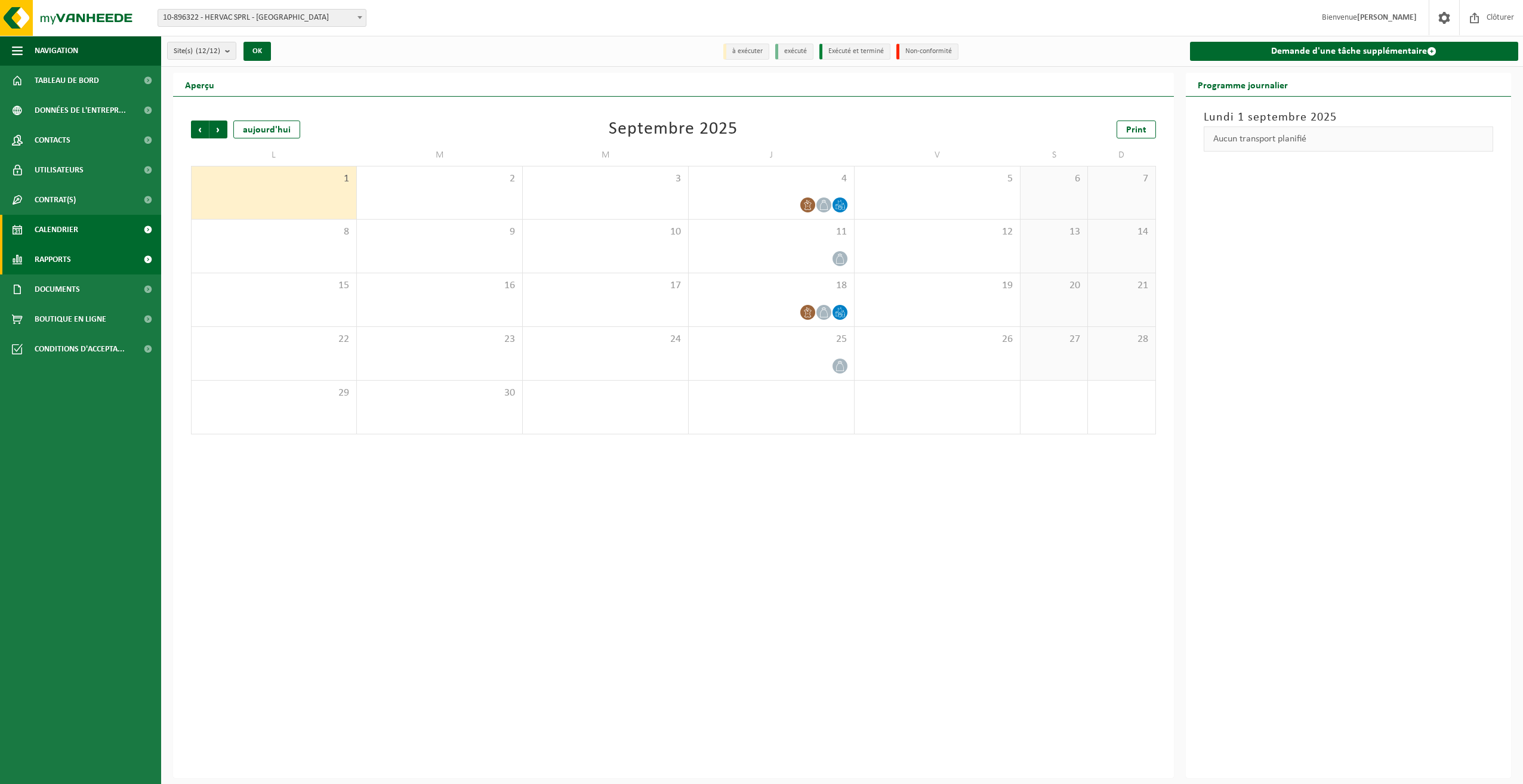
click at [95, 253] on link "Rapports" at bounding box center [80, 259] width 161 height 30
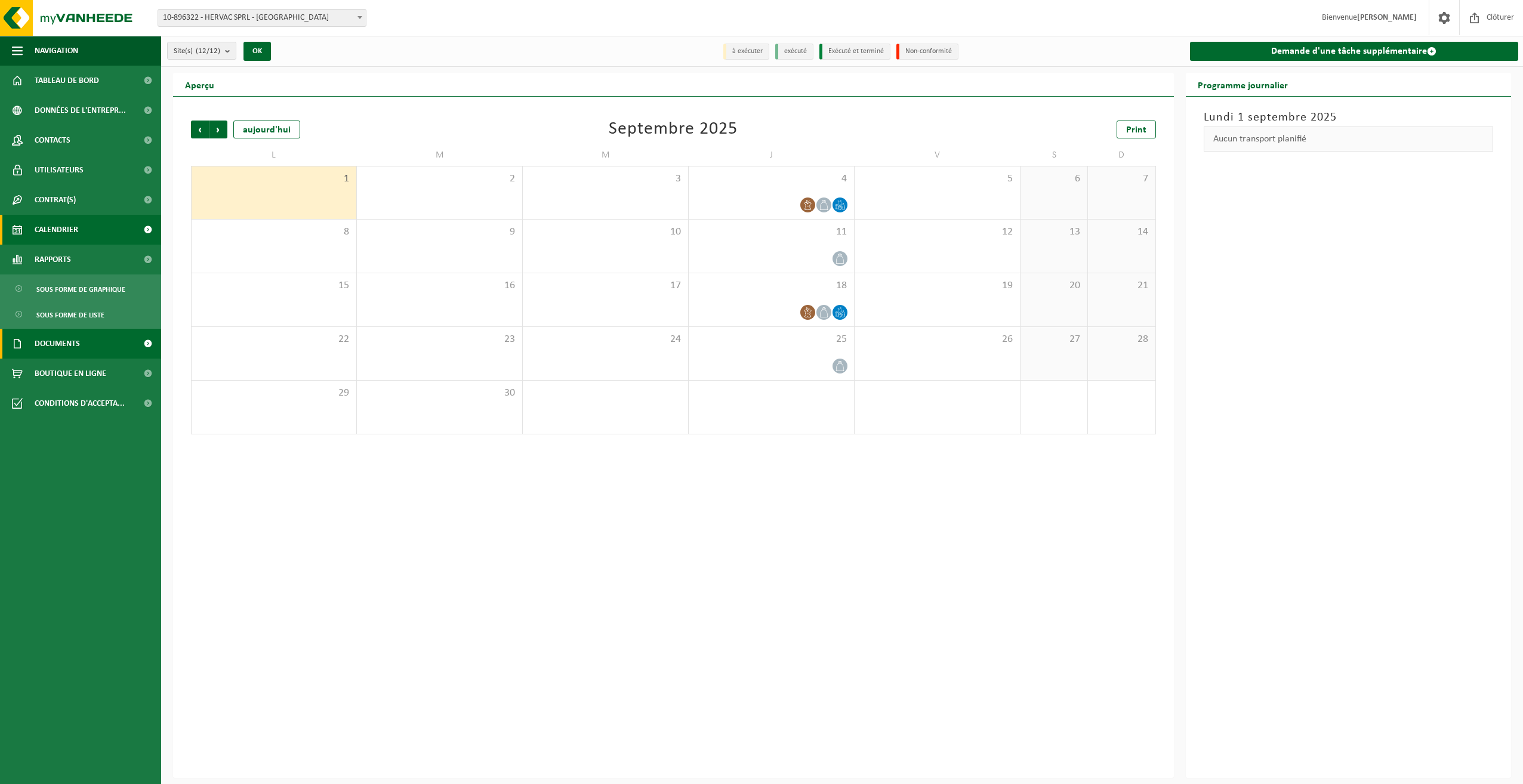
click at [92, 342] on link "Documents" at bounding box center [80, 343] width 161 height 30
click at [75, 397] on span "Documents" at bounding box center [55, 399] width 39 height 23
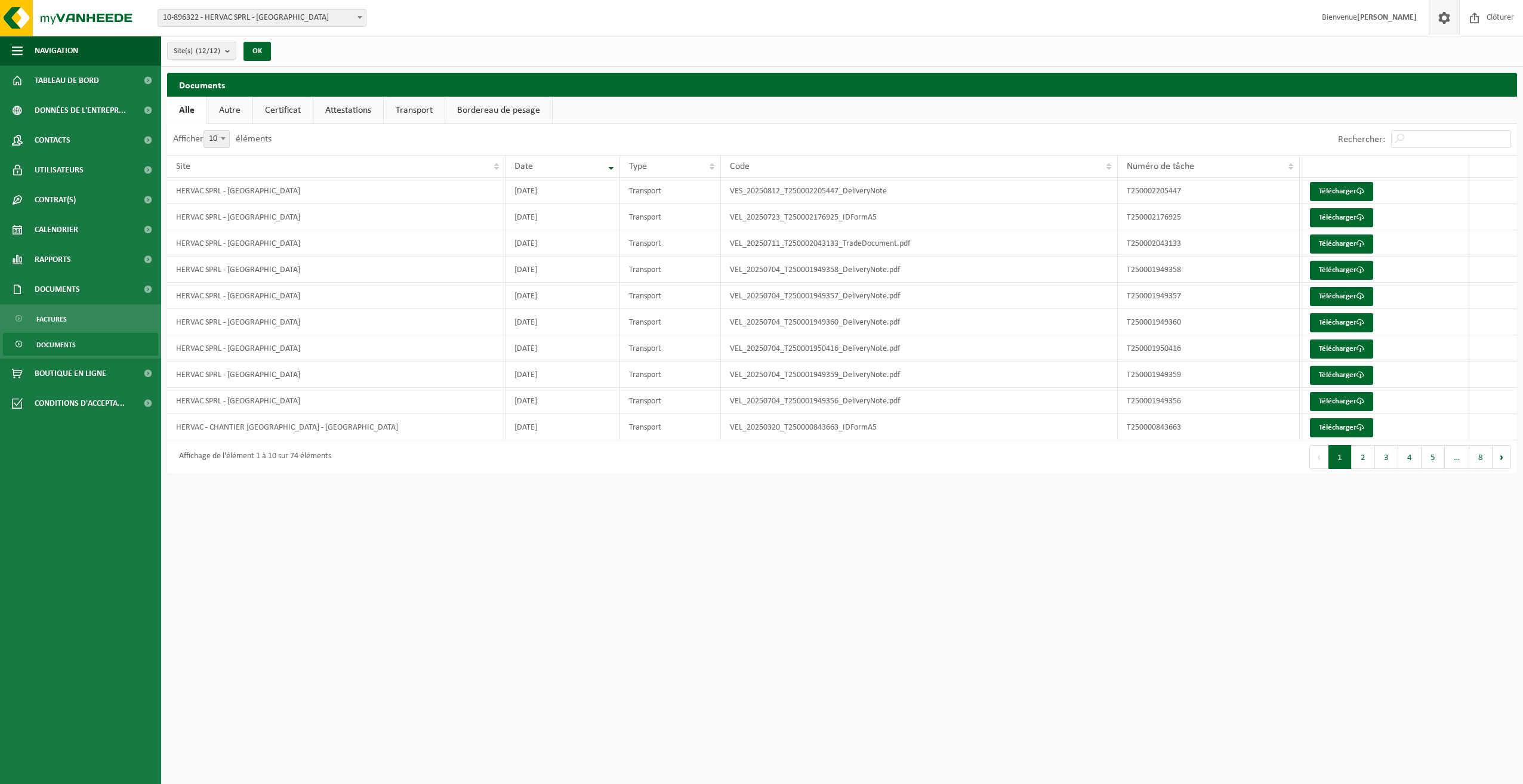
click at [1439, 16] on span at bounding box center [1445, 17] width 18 height 35
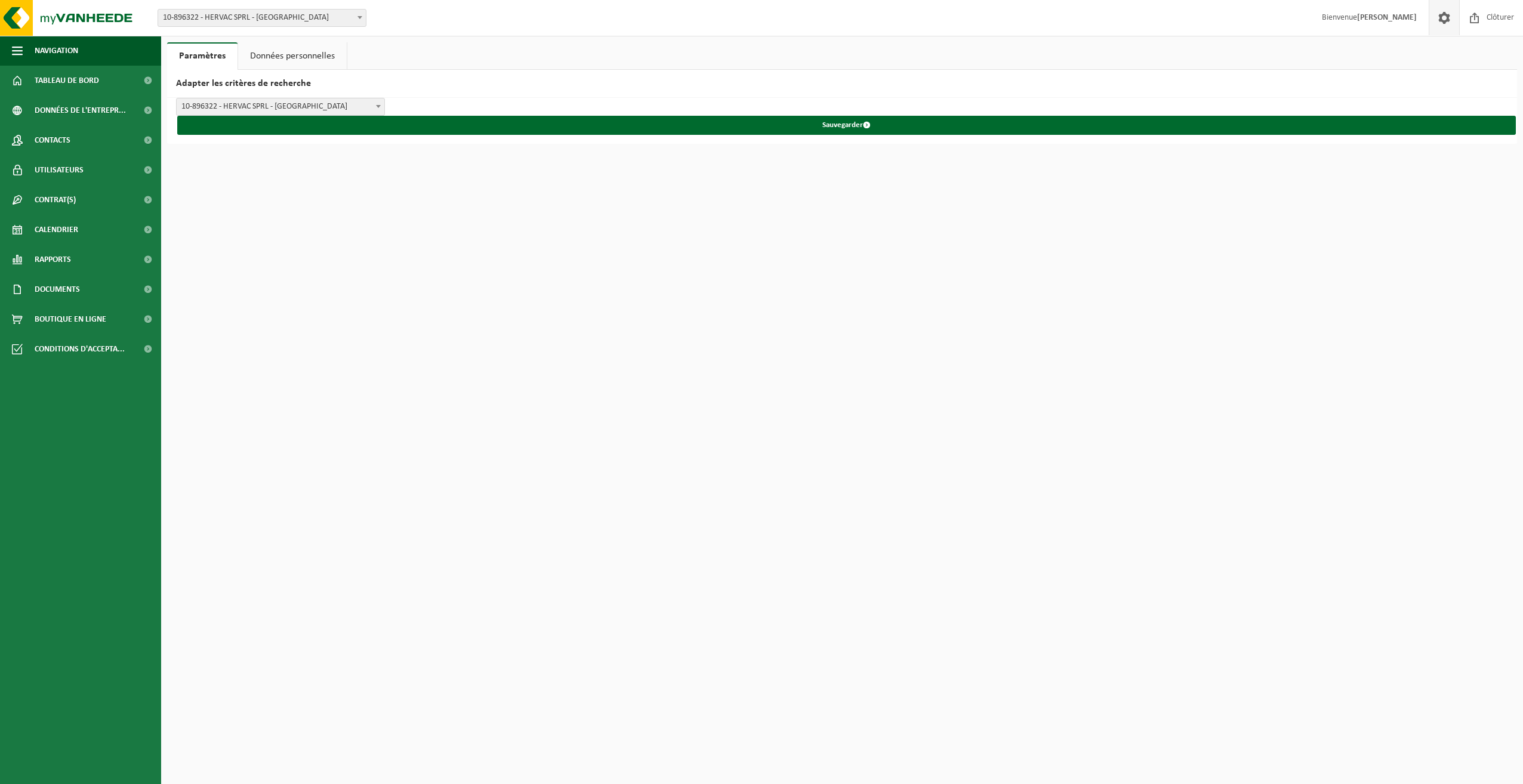
click at [322, 57] on link "Données personnelles" at bounding box center [293, 56] width 109 height 27
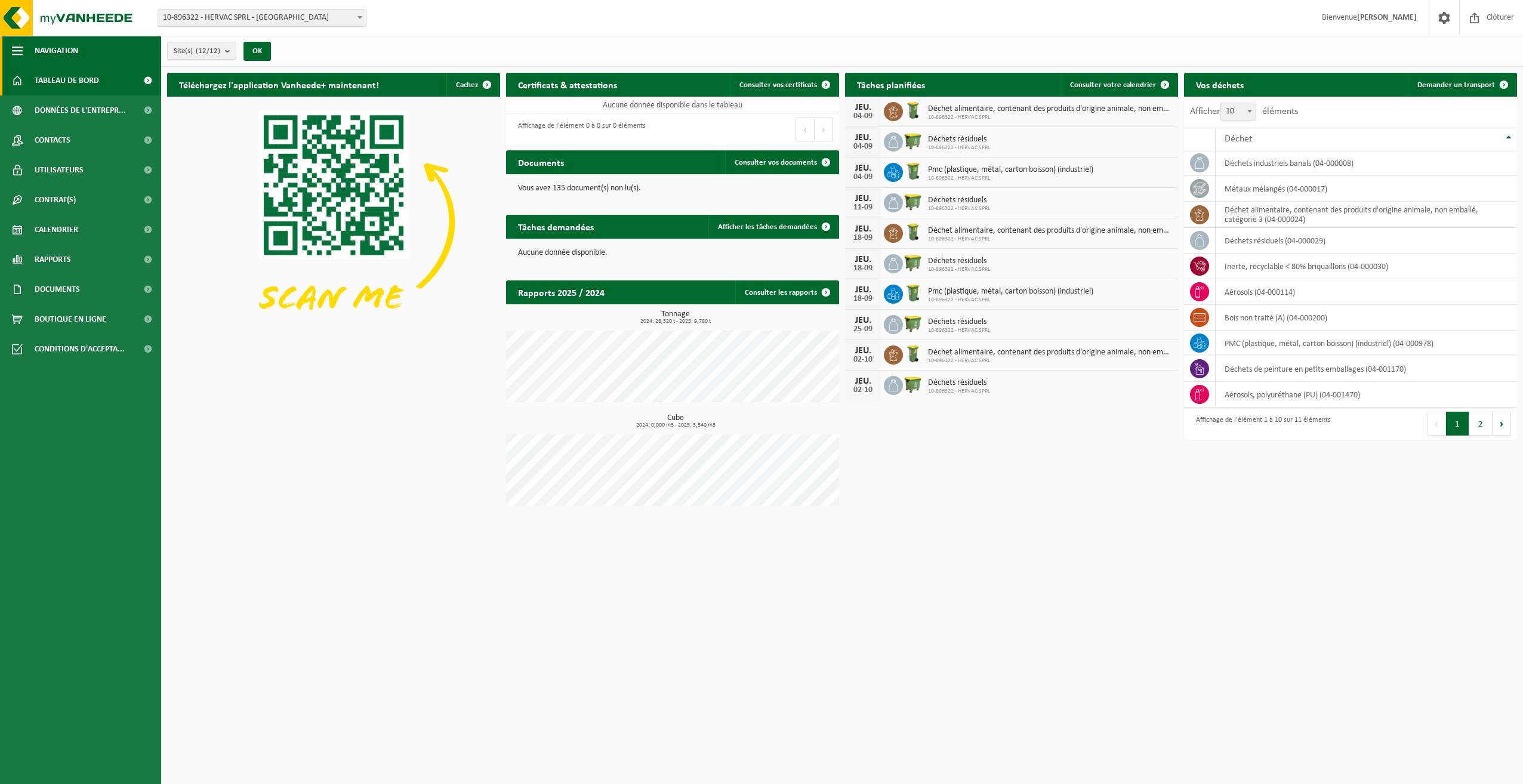
click at [14, 46] on span "button" at bounding box center [17, 50] width 11 height 30
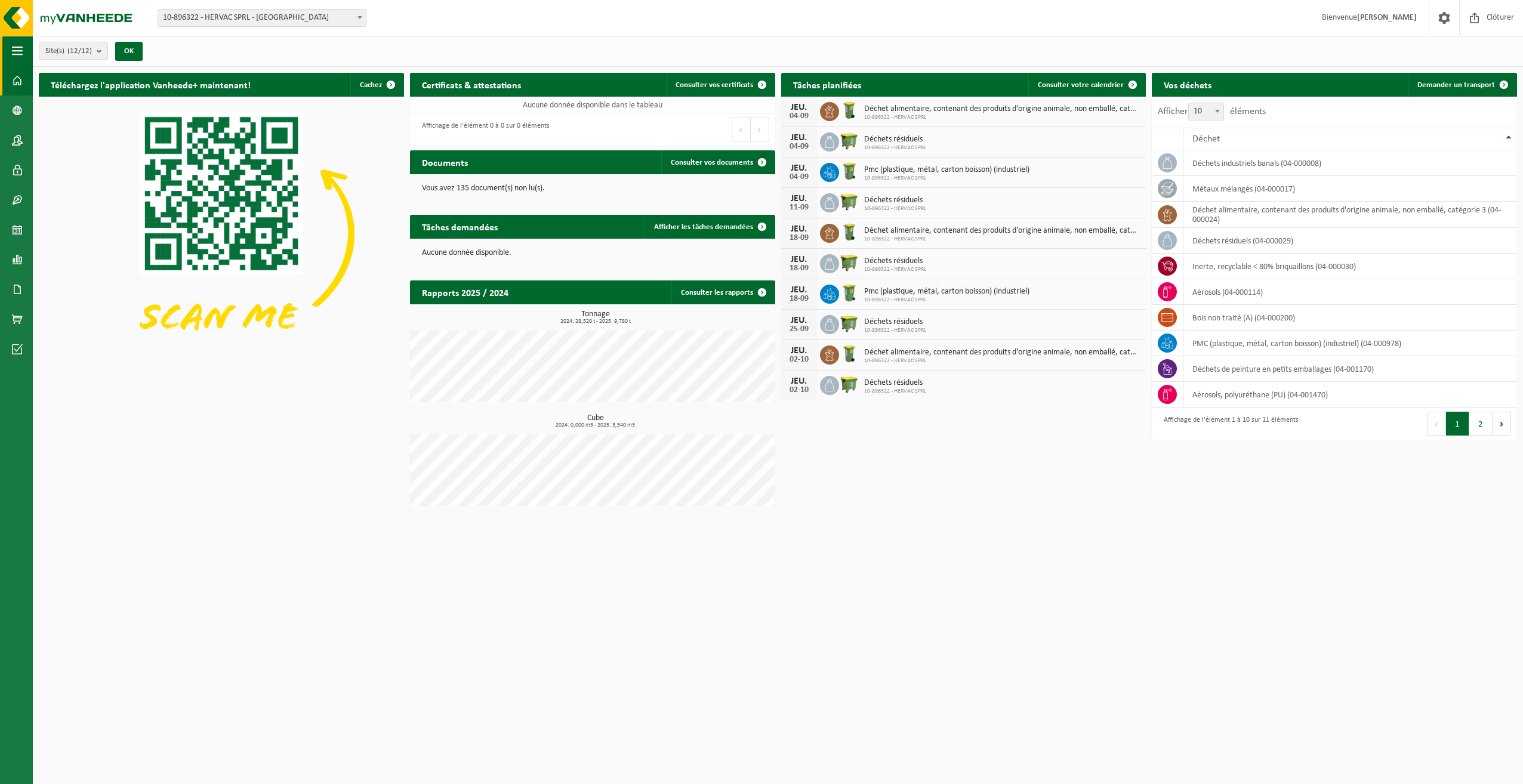
click at [15, 47] on span "button" at bounding box center [17, 50] width 11 height 30
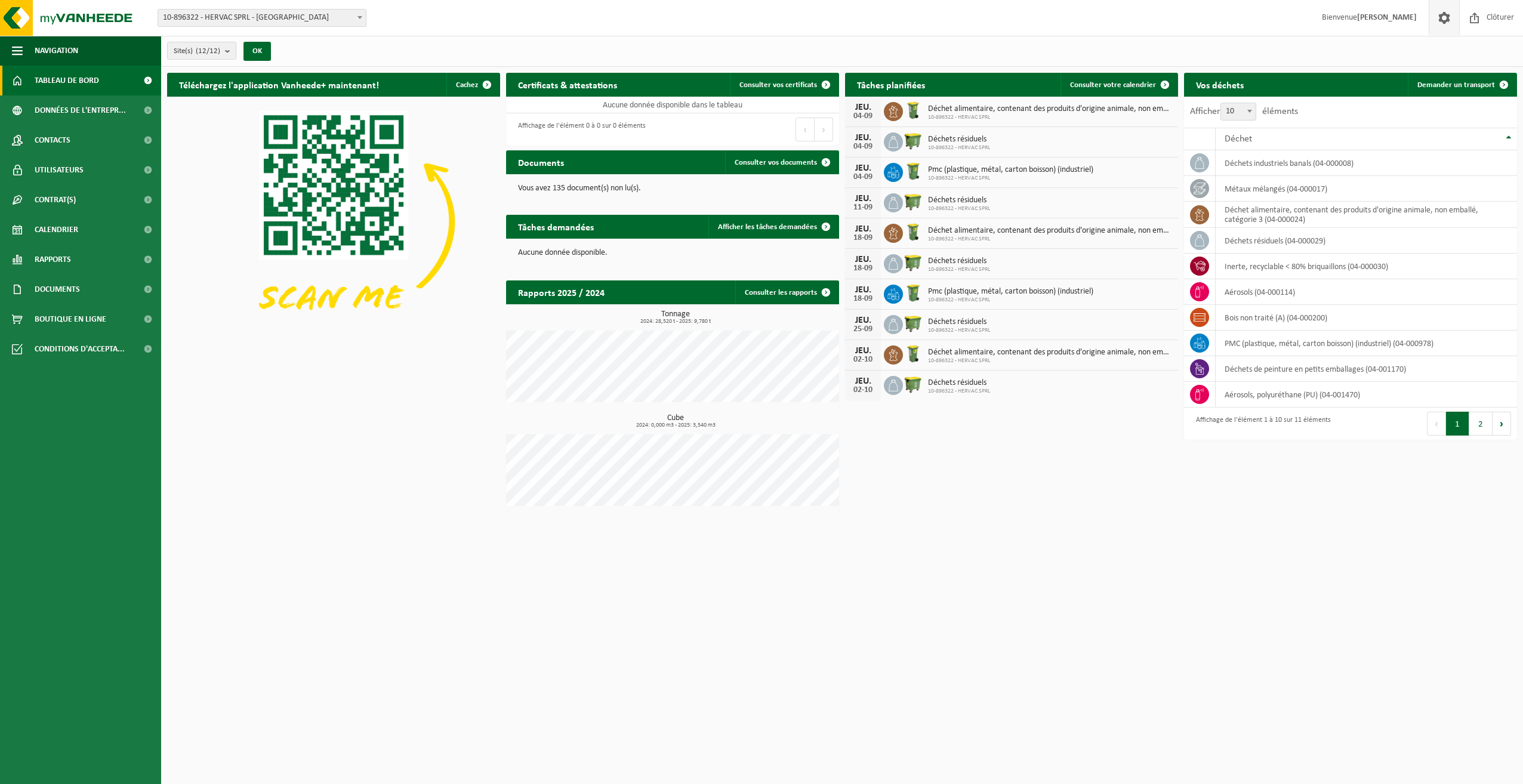
click at [1438, 17] on span at bounding box center [1445, 17] width 18 height 35
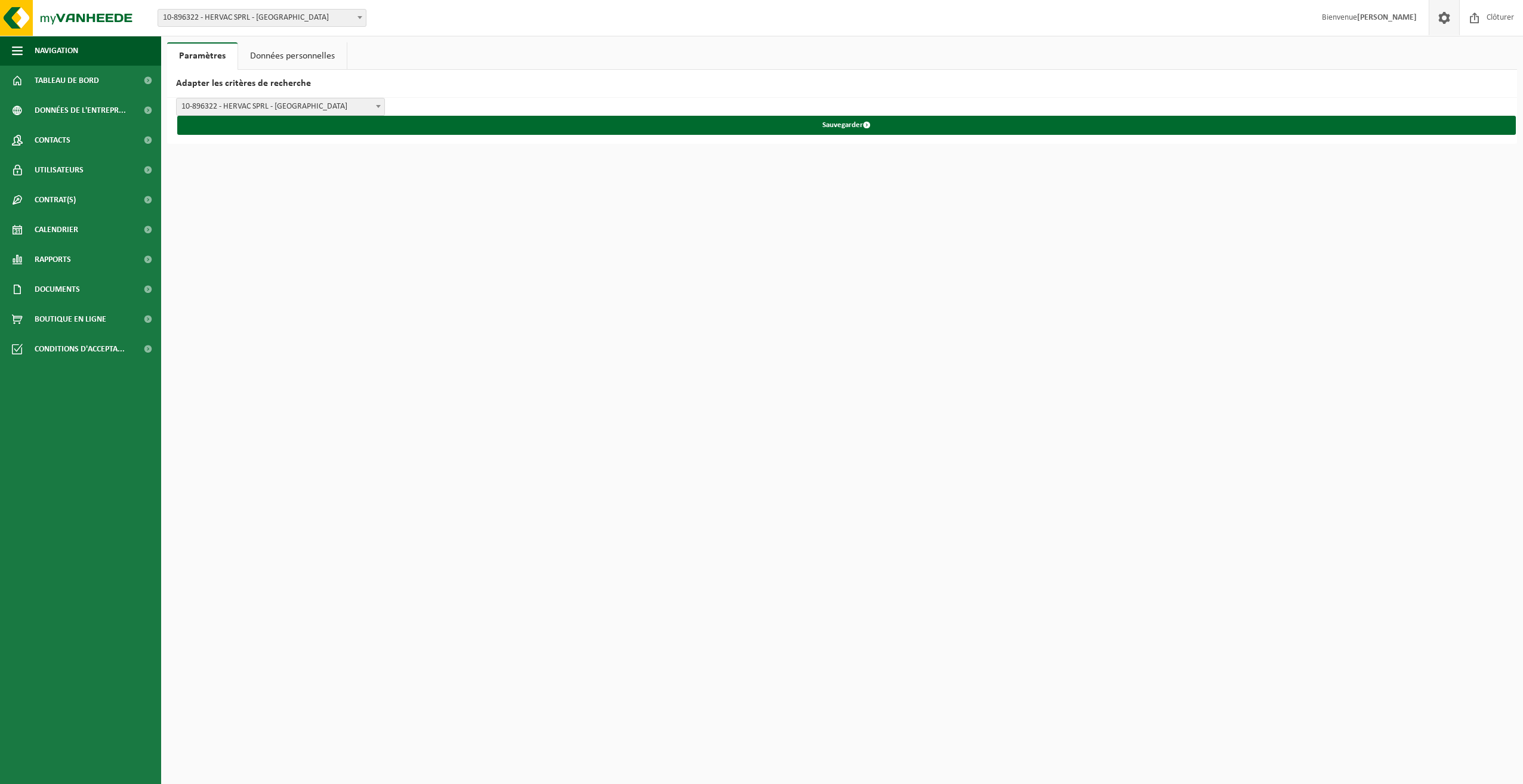
click at [293, 53] on link "Données personnelles" at bounding box center [293, 56] width 109 height 27
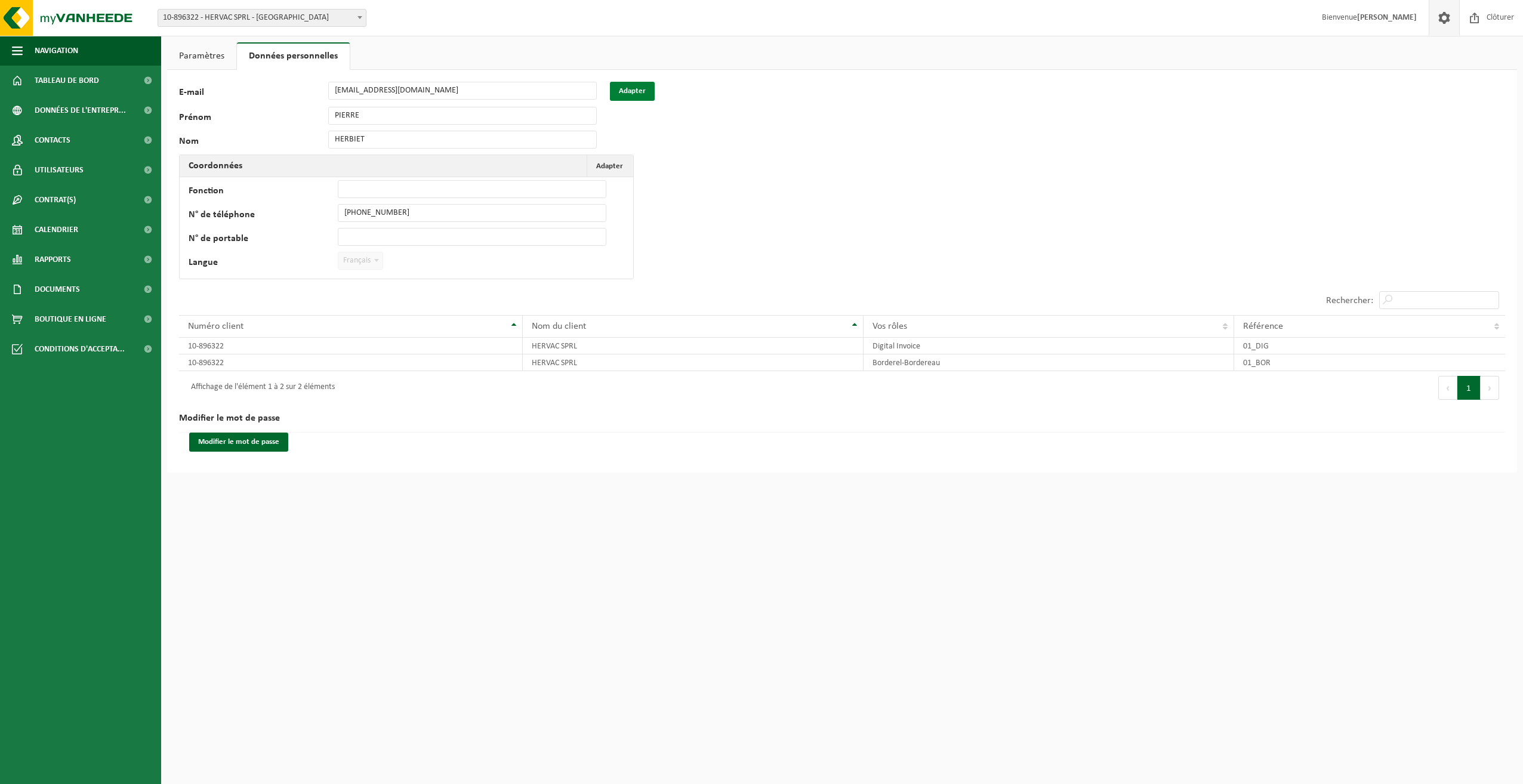
click at [628, 96] on button "Adapter" at bounding box center [632, 91] width 45 height 19
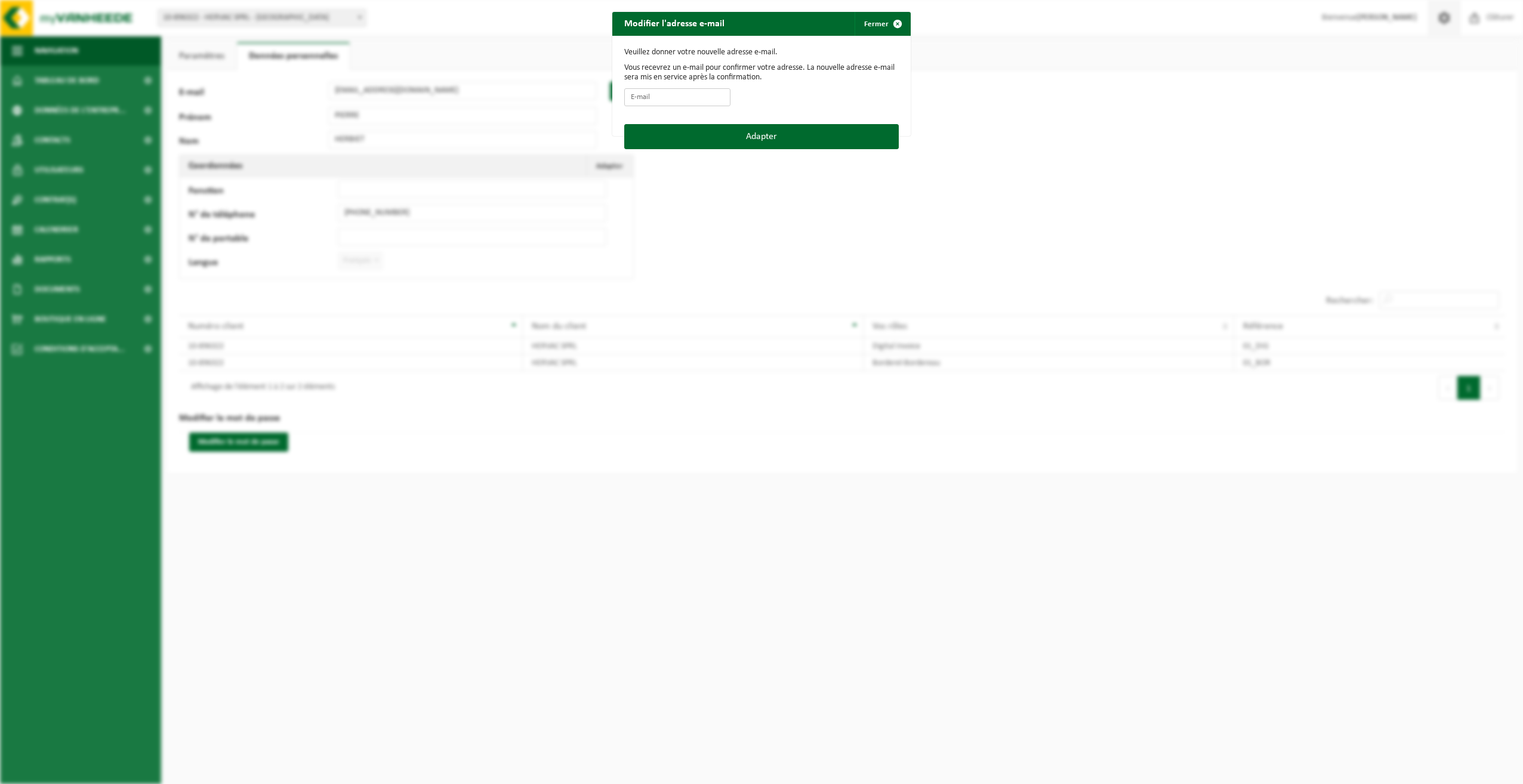
click at [640, 94] on input "E-mail" at bounding box center [677, 97] width 106 height 18
type input "melanie@hervac.be"
click at [727, 131] on button "Adapter" at bounding box center [762, 137] width 274 height 25
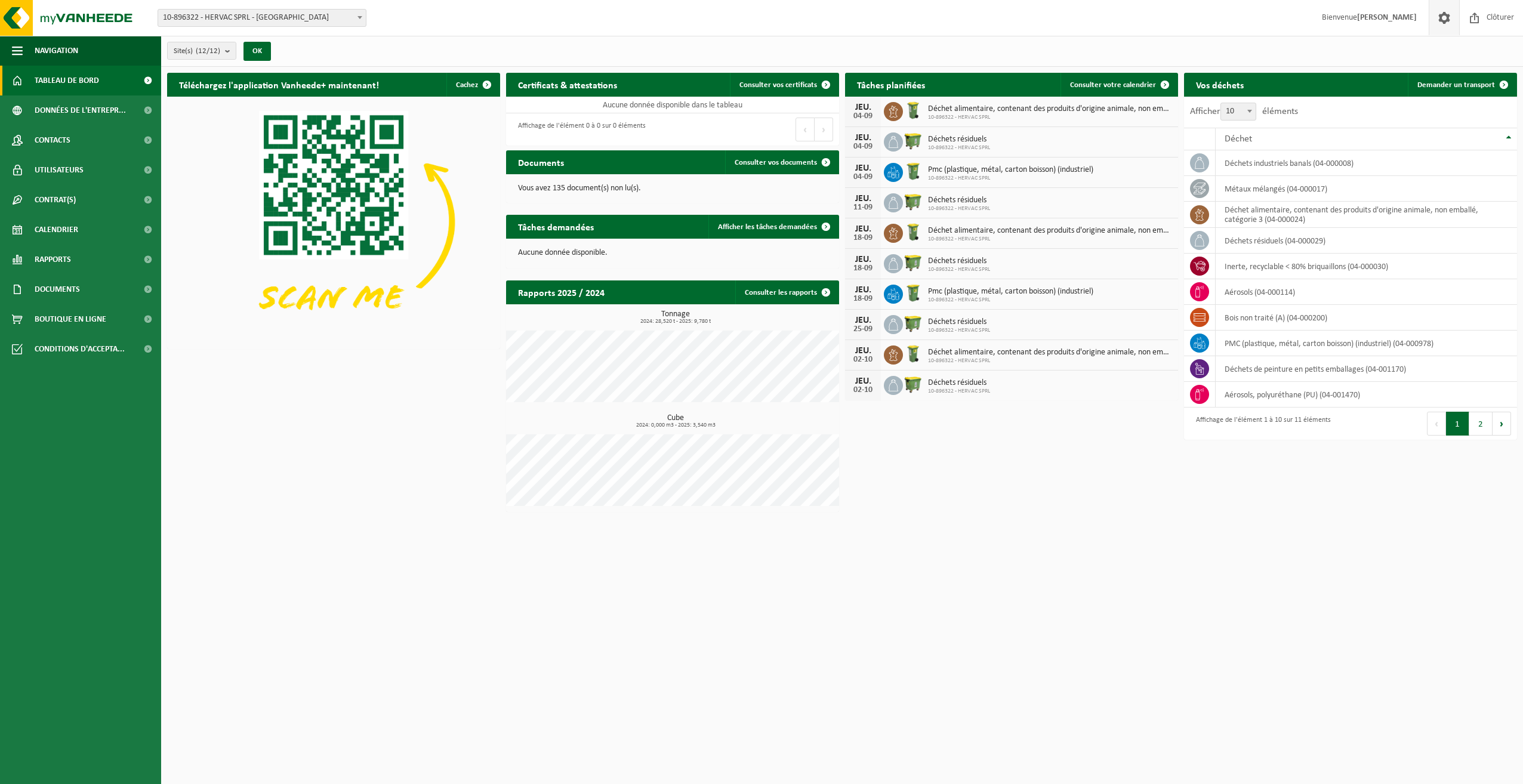
click at [1447, 14] on span at bounding box center [1445, 17] width 18 height 35
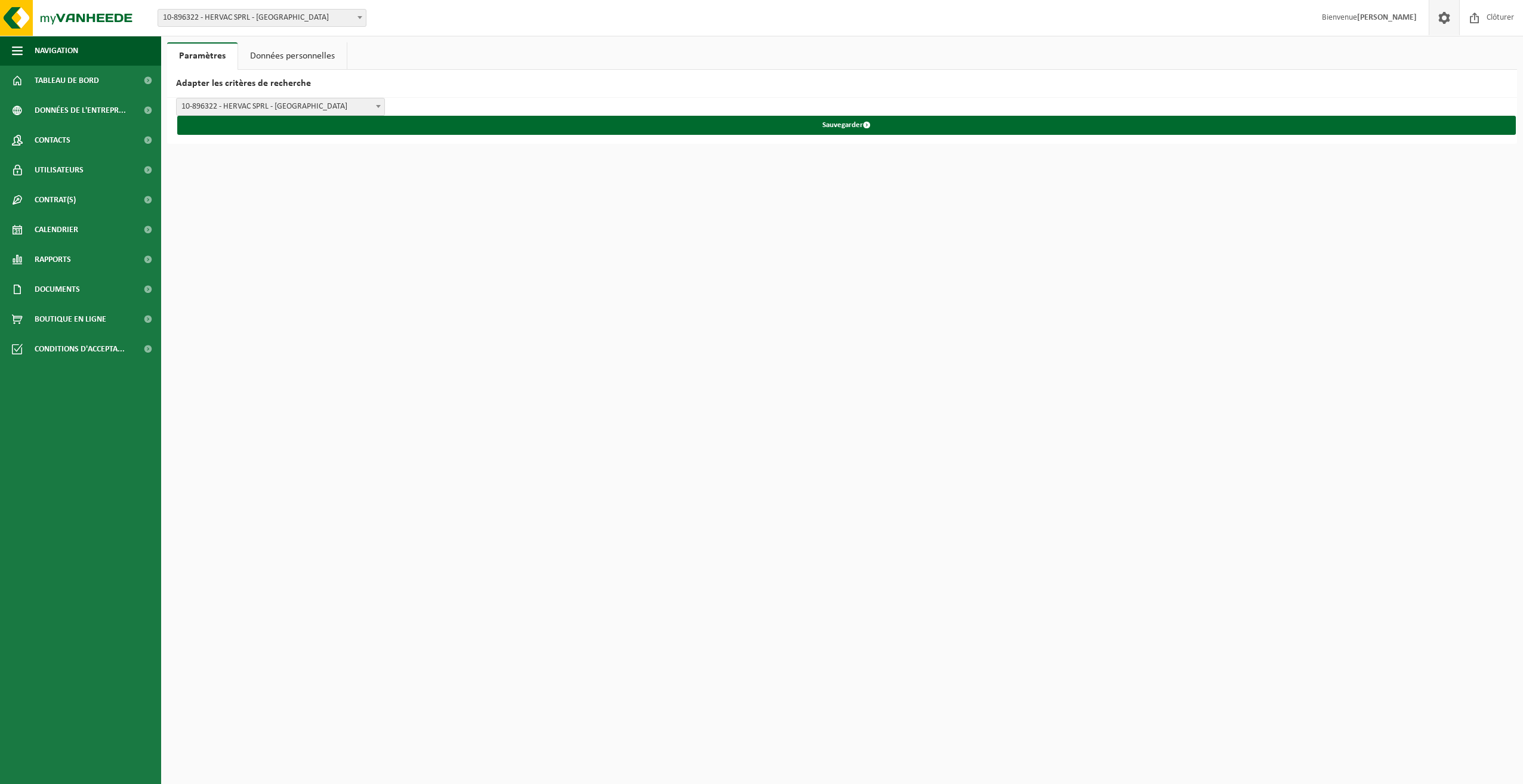
click at [294, 64] on link "Données personnelles" at bounding box center [293, 56] width 109 height 27
